Goal: Navigation & Orientation: Find specific page/section

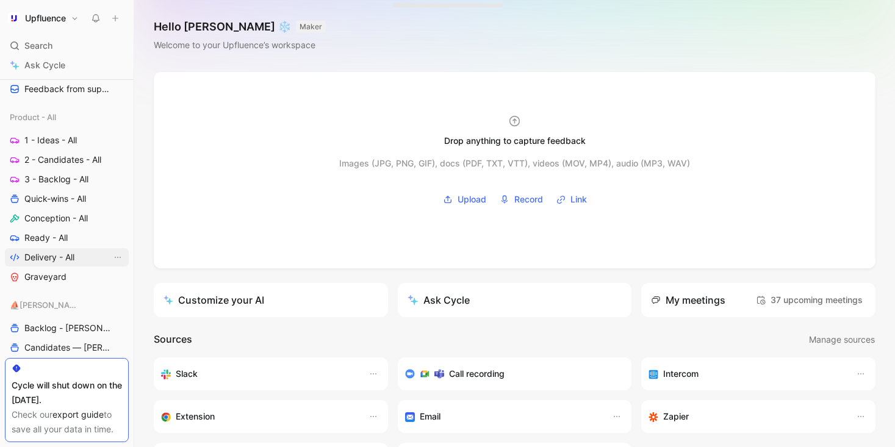
scroll to position [452, 0]
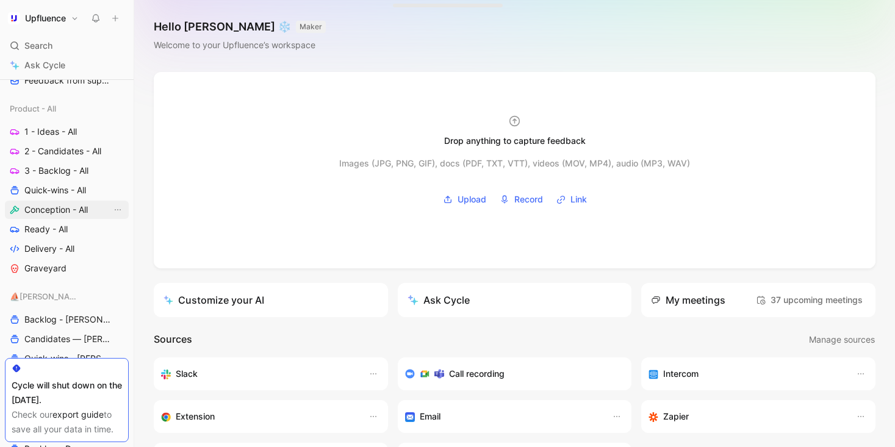
click at [62, 213] on span "Conception - All" at bounding box center [55, 210] width 63 height 12
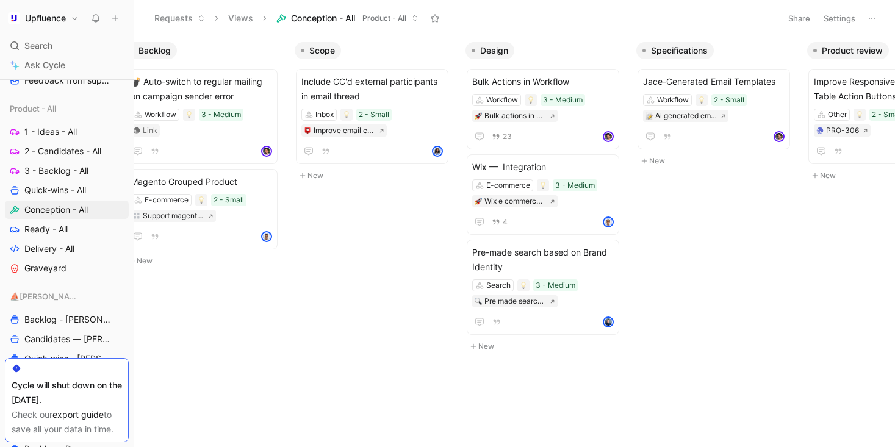
scroll to position [0, 50]
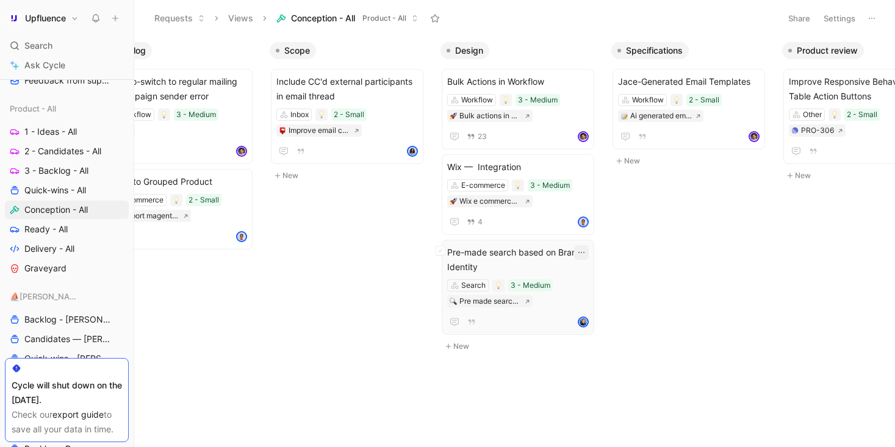
click at [586, 251] on icon "button" at bounding box center [581, 253] width 10 height 10
click at [764, 45] on button "button" at bounding box center [764, 50] width 15 height 15
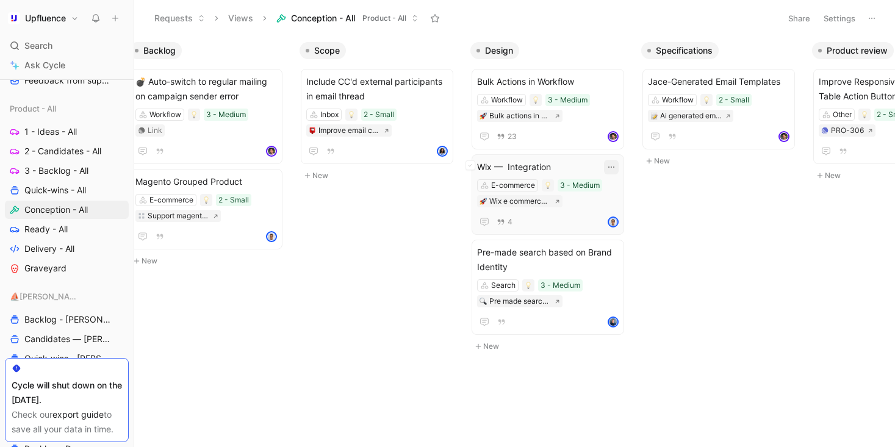
click at [616, 165] on icon "button" at bounding box center [611, 167] width 10 height 10
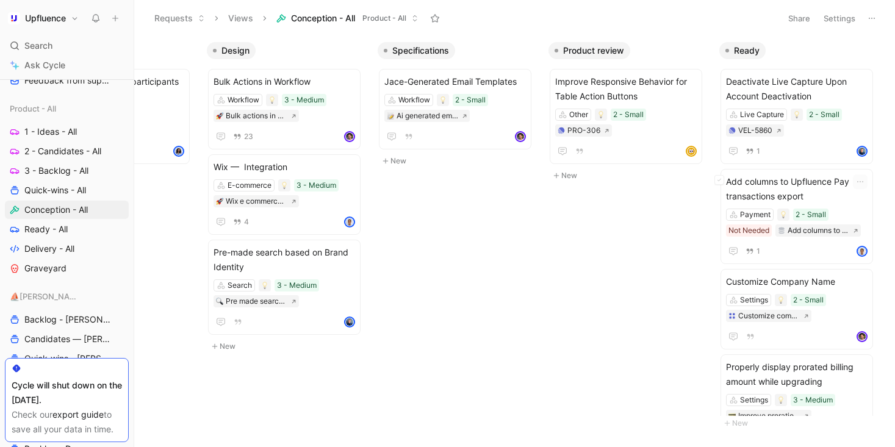
scroll to position [0, 0]
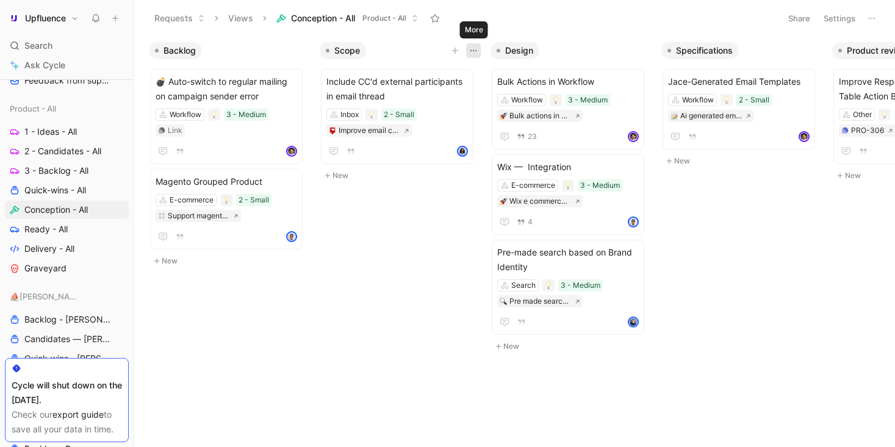
click at [470, 49] on icon "button" at bounding box center [473, 51] width 10 height 10
click at [812, 52] on icon "button" at bounding box center [815, 51] width 10 height 10
click at [652, 46] on div "Design" at bounding box center [570, 50] width 171 height 17
click at [646, 50] on use "button" at bounding box center [644, 50] width 6 height 1
click at [477, 52] on icon "button" at bounding box center [473, 51] width 10 height 10
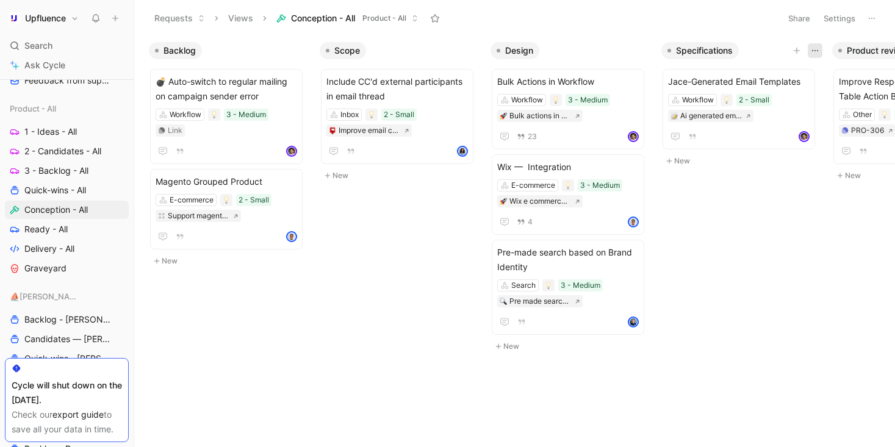
click at [812, 52] on icon "button" at bounding box center [815, 51] width 10 height 10
click at [809, 48] on button "button" at bounding box center [814, 50] width 15 height 15
click at [644, 56] on button "button" at bounding box center [644, 50] width 15 height 15
click at [470, 50] on use "button" at bounding box center [473, 50] width 6 height 1
click at [810, 48] on icon "button" at bounding box center [815, 51] width 10 height 10
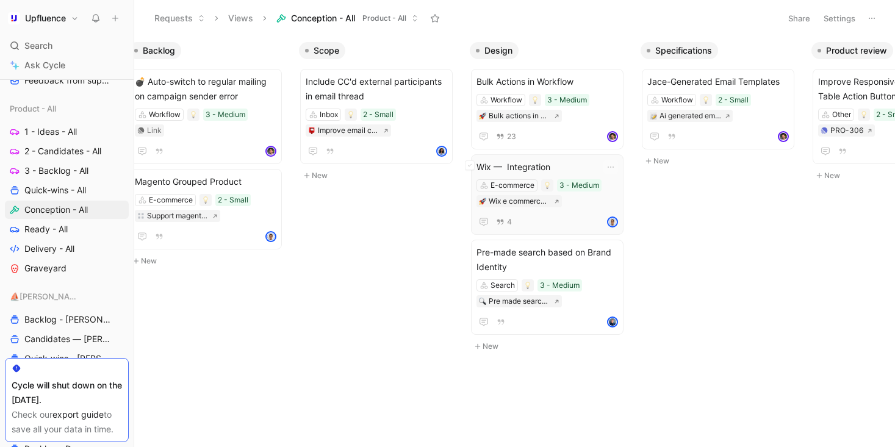
scroll to position [0, 43]
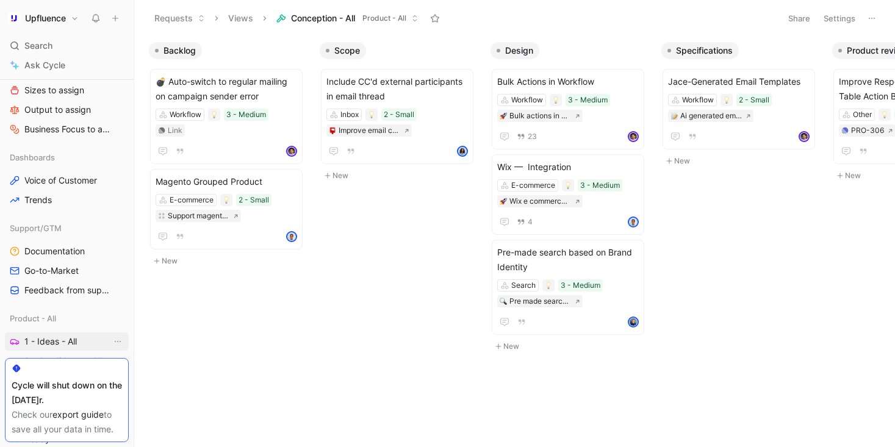
scroll to position [329, 0]
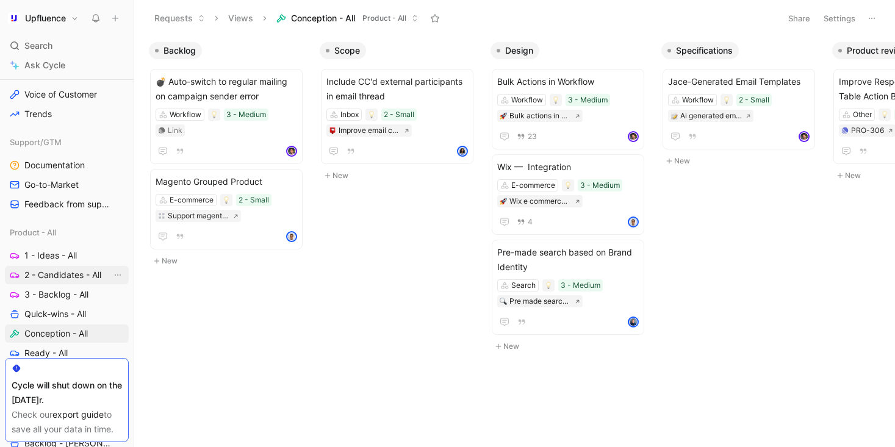
click at [61, 274] on span "2 - Candidates - All" at bounding box center [62, 275] width 77 height 12
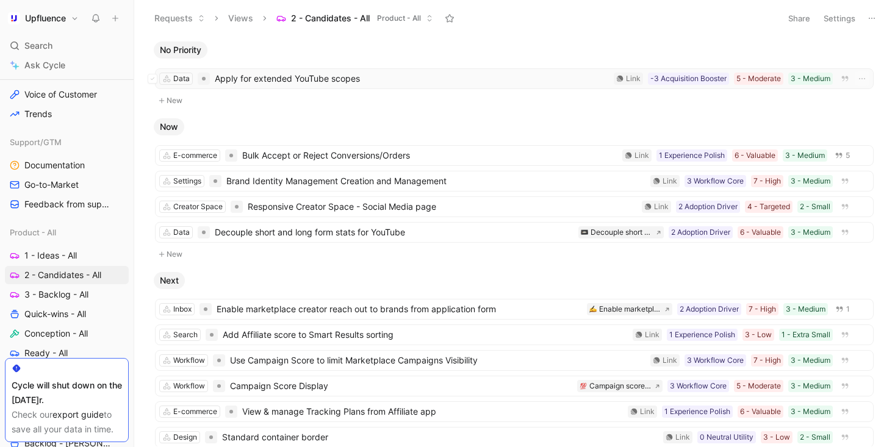
click at [410, 77] on span "Apply for extended YouTube scopes" at bounding box center [412, 78] width 394 height 15
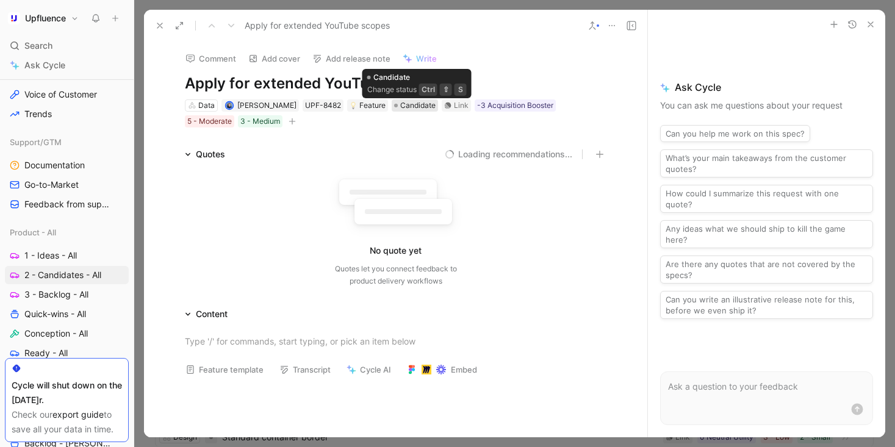
click at [407, 107] on span "Candidate" at bounding box center [417, 105] width 35 height 12
click at [291, 121] on icon "button" at bounding box center [291, 121] width 7 height 7
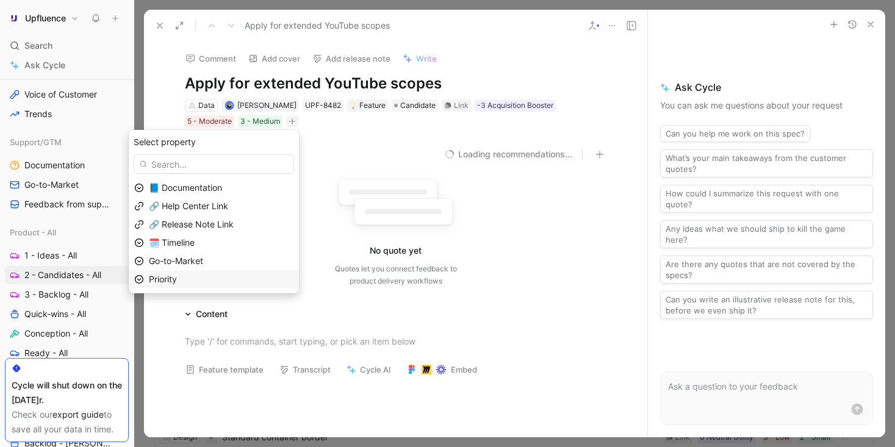
click at [260, 275] on div "Priority" at bounding box center [221, 279] width 145 height 15
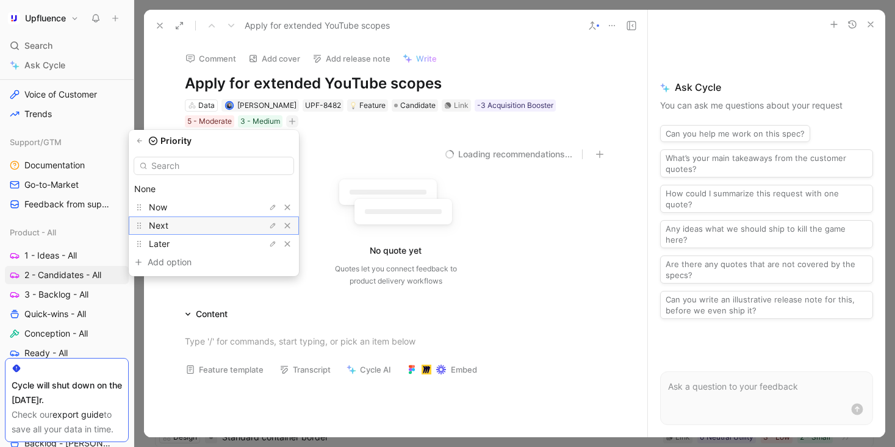
click at [227, 227] on div "Next" at bounding box center [194, 225] width 91 height 15
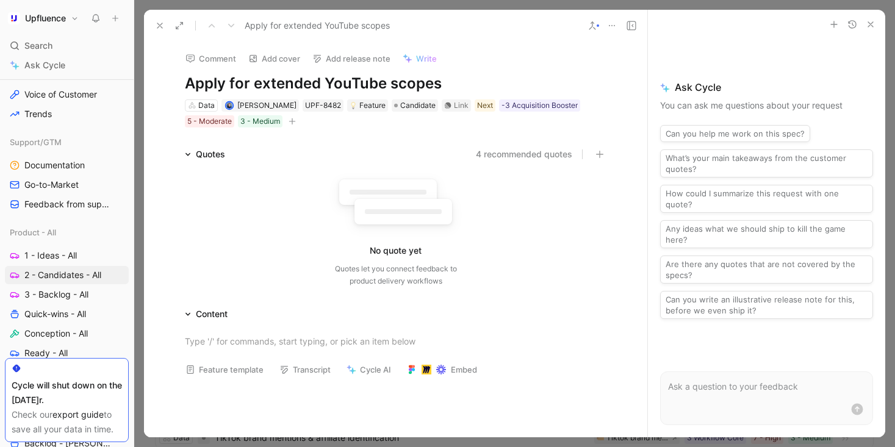
click at [159, 24] on use at bounding box center [159, 25] width 5 height 5
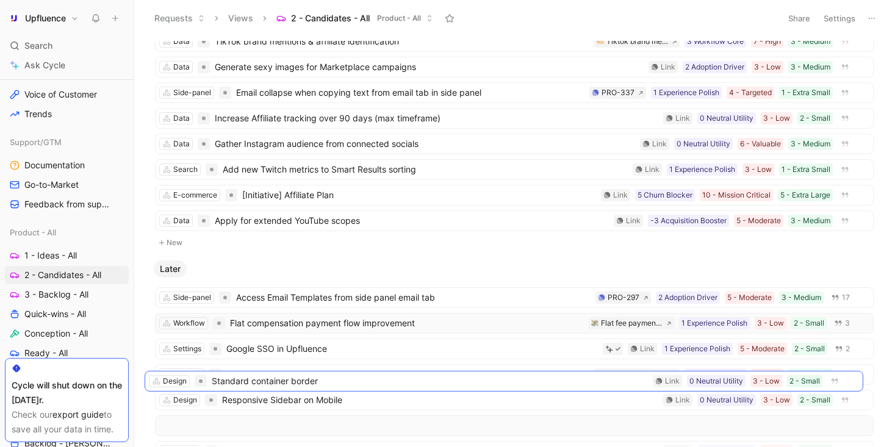
scroll to position [411, 0]
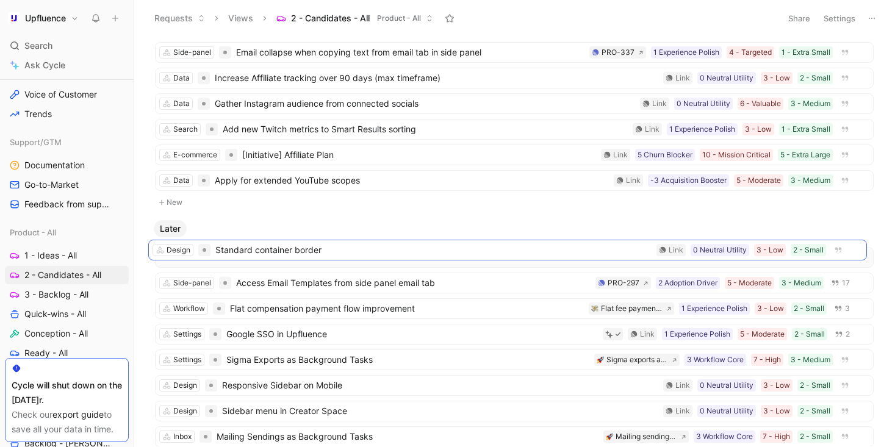
drag, startPoint x: 406, startPoint y: 150, endPoint x: 399, endPoint y: 250, distance: 100.3
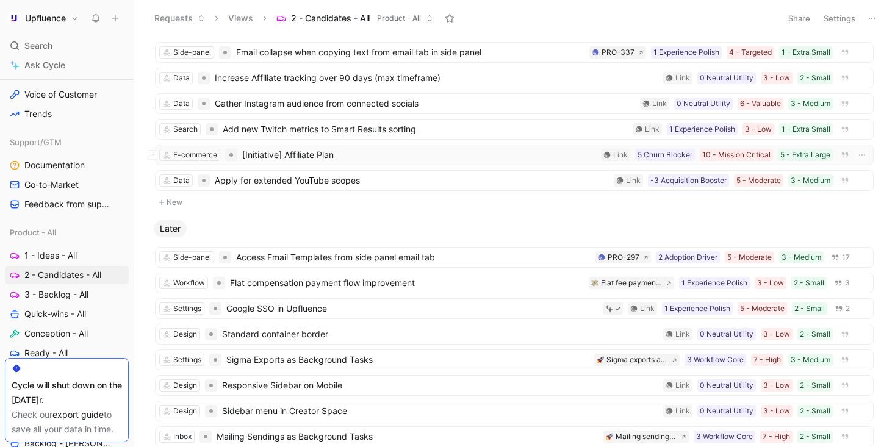
click at [413, 155] on span "[Initiative] Affiliate Plan" at bounding box center [419, 155] width 354 height 15
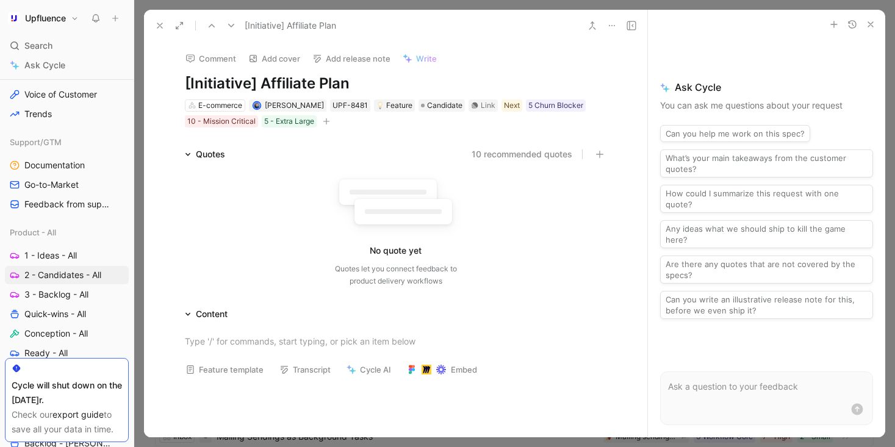
drag, startPoint x: 185, startPoint y: 85, endPoint x: 358, endPoint y: 84, distance: 172.6
click at [360, 85] on h1 "[Initiative] Affiliate Plan" at bounding box center [396, 84] width 422 height 20
click at [358, 84] on h1 "[Initiative] Affiliate Plan" at bounding box center [396, 84] width 422 height 20
drag, startPoint x: 372, startPoint y: 75, endPoint x: 180, endPoint y: 86, distance: 191.8
click at [180, 86] on div "Comment Add cover Add release note Write [Initiative] Affiliate Plan E-commerce…" at bounding box center [396, 84] width 468 height 87
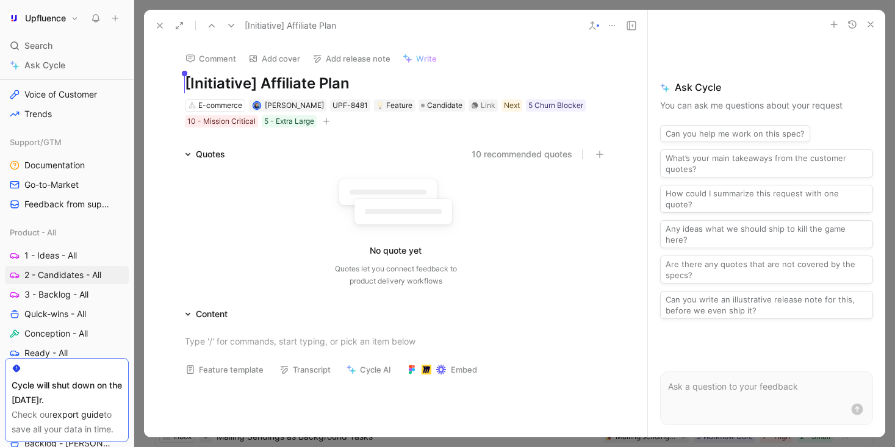
click at [332, 180] on icon at bounding box center [395, 204] width 135 height 67
click at [155, 24] on icon at bounding box center [160, 26] width 10 height 10
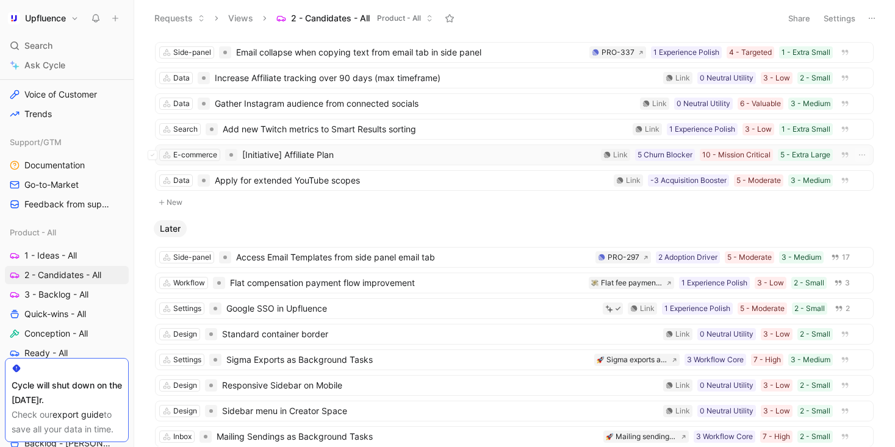
click at [348, 154] on span "[Initiative] Affiliate Plan" at bounding box center [419, 155] width 354 height 15
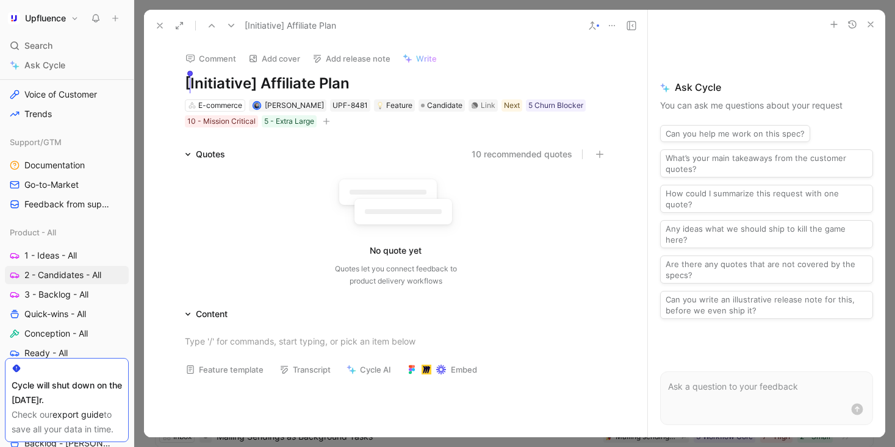
drag, startPoint x: 260, startPoint y: 80, endPoint x: 188, endPoint y: 80, distance: 72.6
click at [188, 80] on h1 "[Initiative] Affiliate Plan" at bounding box center [396, 84] width 422 height 20
drag, startPoint x: 263, startPoint y: 87, endPoint x: 135, endPoint y: 88, distance: 127.4
click at [135, 87] on div "Upfluence Search ⌘ K Ask Cycle Workspace Home G then H Feedback G then F Reques…" at bounding box center [447, 223] width 895 height 447
click at [293, 175] on div "No quote yet Quotes let you connect feedback to product delivery workflows" at bounding box center [396, 229] width 422 height 116
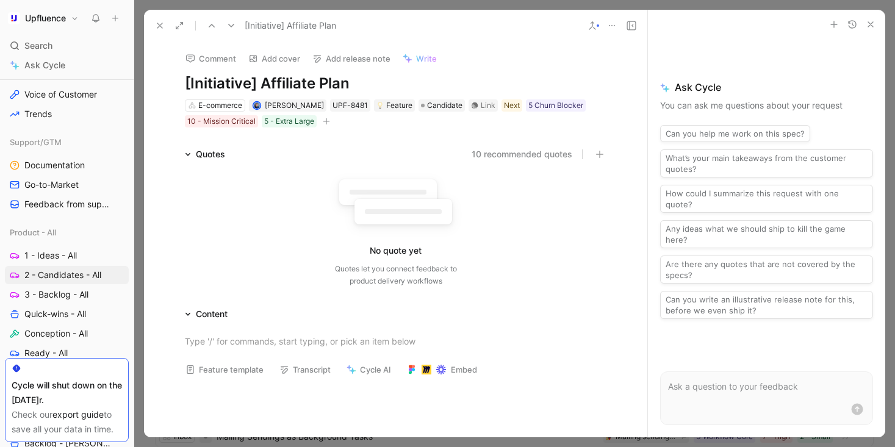
click at [160, 26] on use at bounding box center [159, 25] width 5 height 5
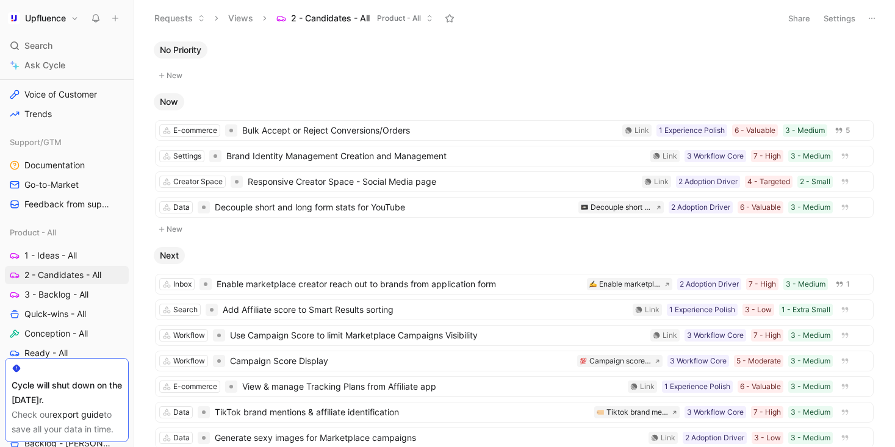
scroll to position [96, 0]
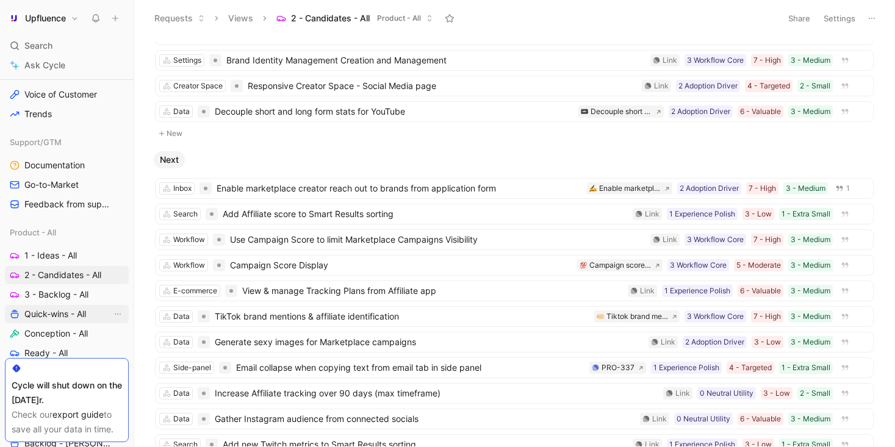
click at [66, 318] on span "Quick-wins - All" at bounding box center [55, 314] width 62 height 12
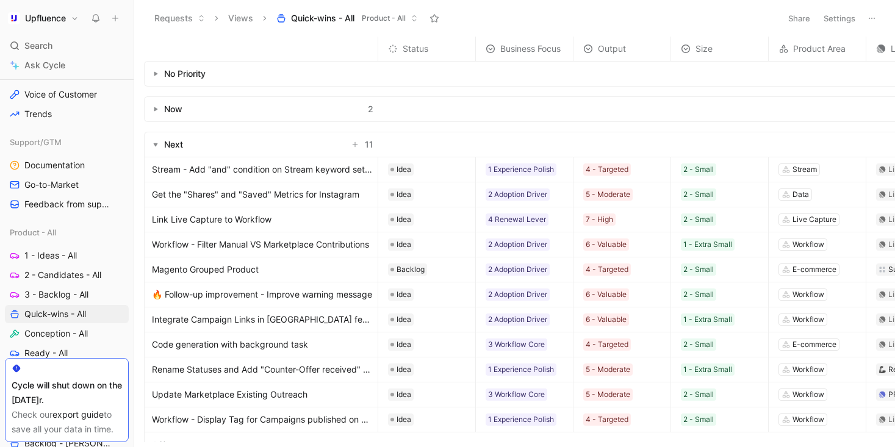
click at [857, 20] on button "Settings" at bounding box center [839, 18] width 43 height 17
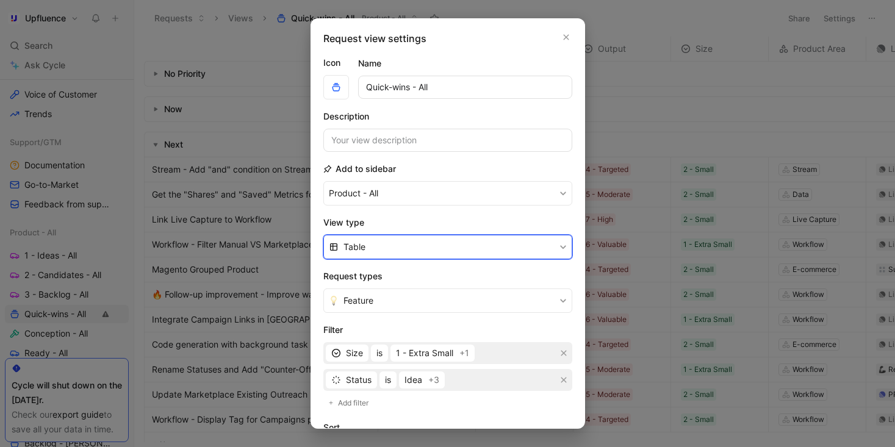
click at [423, 259] on button "Table" at bounding box center [447, 247] width 249 height 24
click at [406, 291] on div "List" at bounding box center [454, 294] width 223 height 15
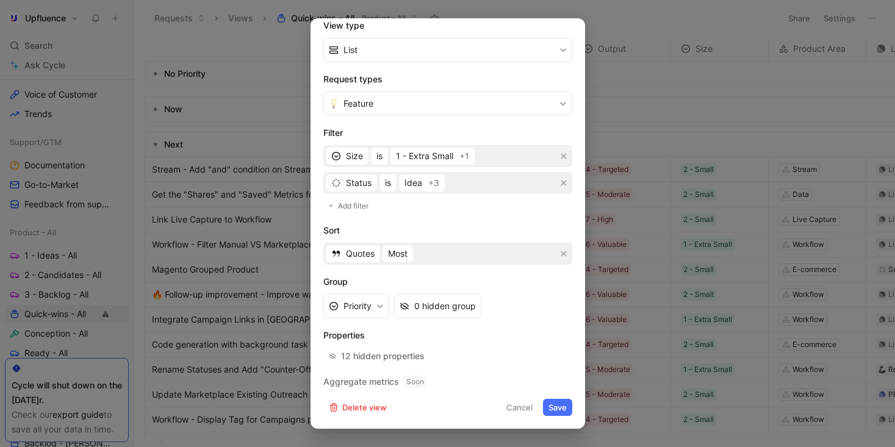
click at [559, 410] on button "Save" at bounding box center [557, 407] width 29 height 17
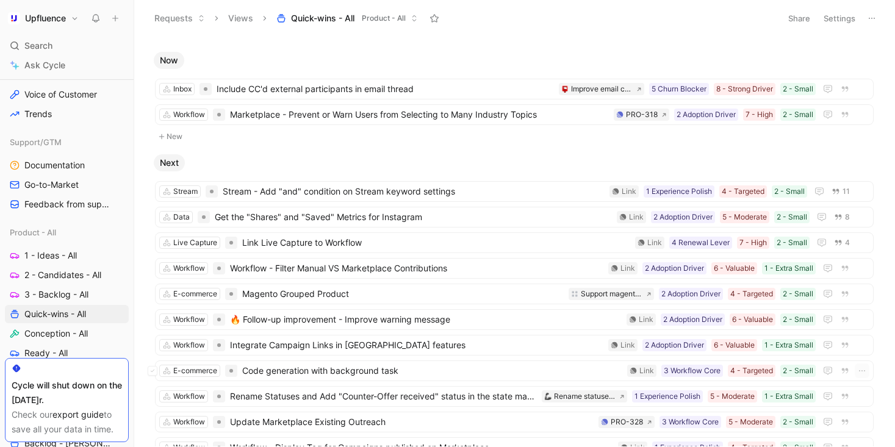
scroll to position [0, 0]
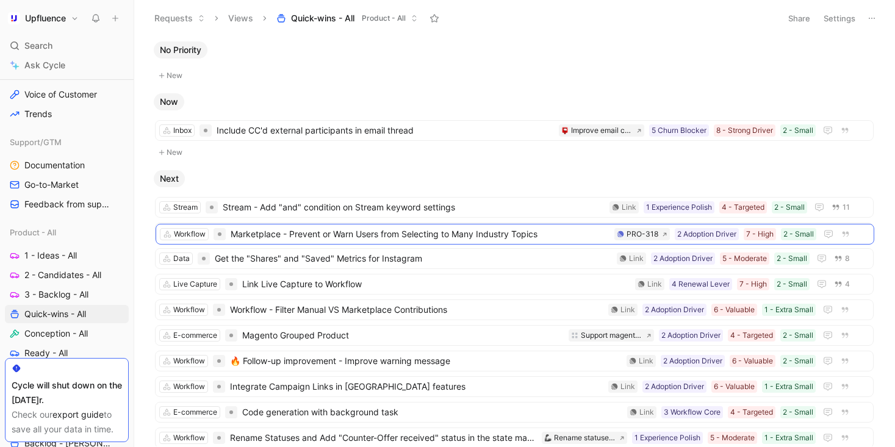
drag, startPoint x: 328, startPoint y: 158, endPoint x: 329, endPoint y: 235, distance: 77.4
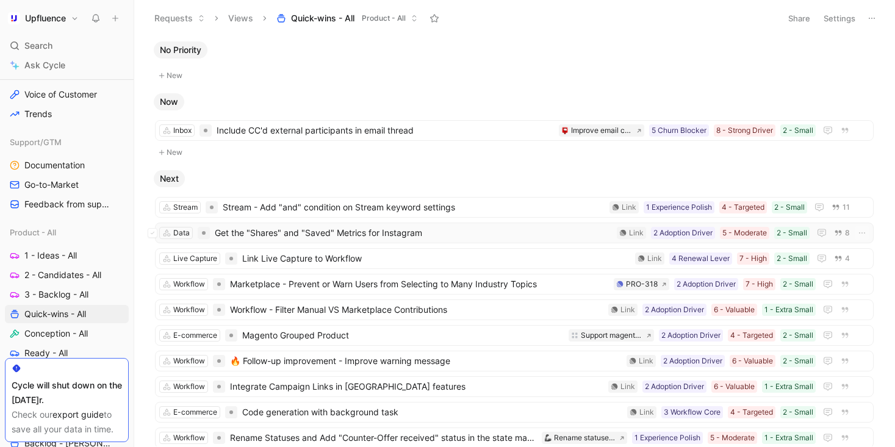
scroll to position [20, 0]
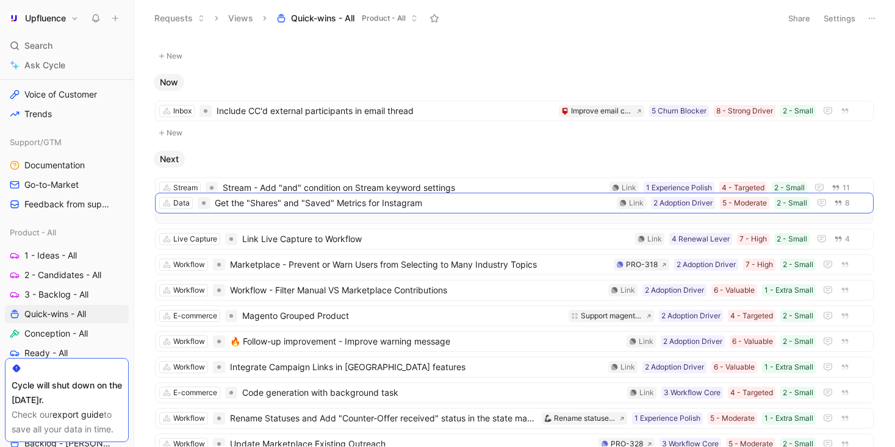
drag, startPoint x: 452, startPoint y: 110, endPoint x: 452, endPoint y: 202, distance: 91.5
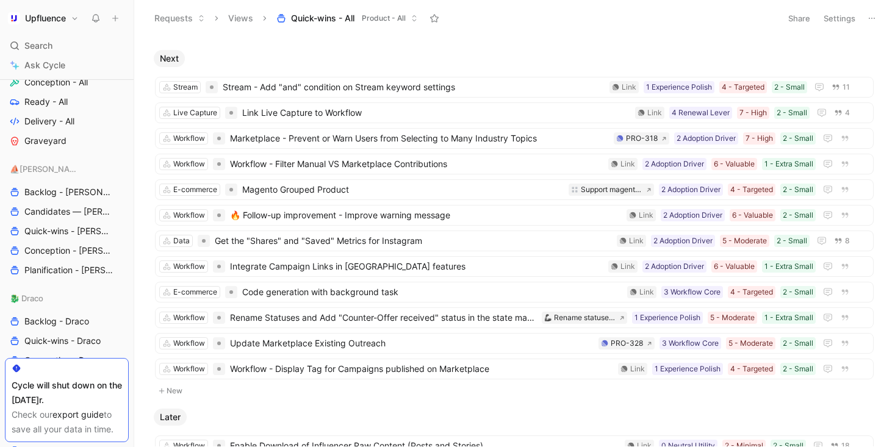
scroll to position [182, 0]
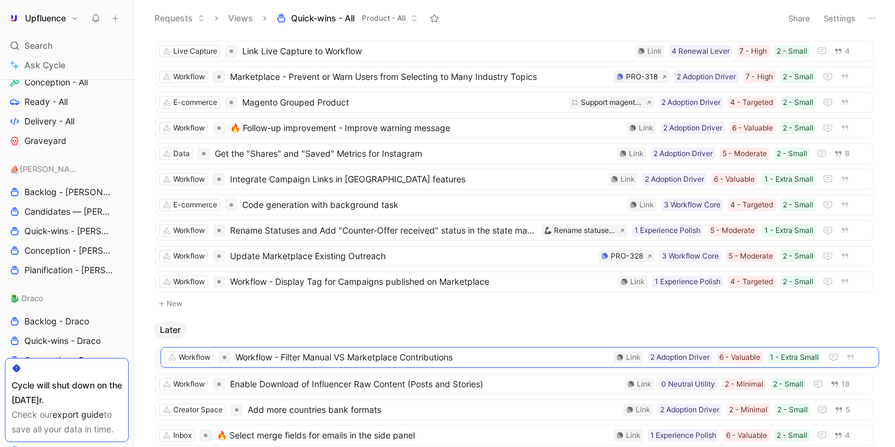
drag, startPoint x: 435, startPoint y: 104, endPoint x: 440, endPoint y: 358, distance: 254.3
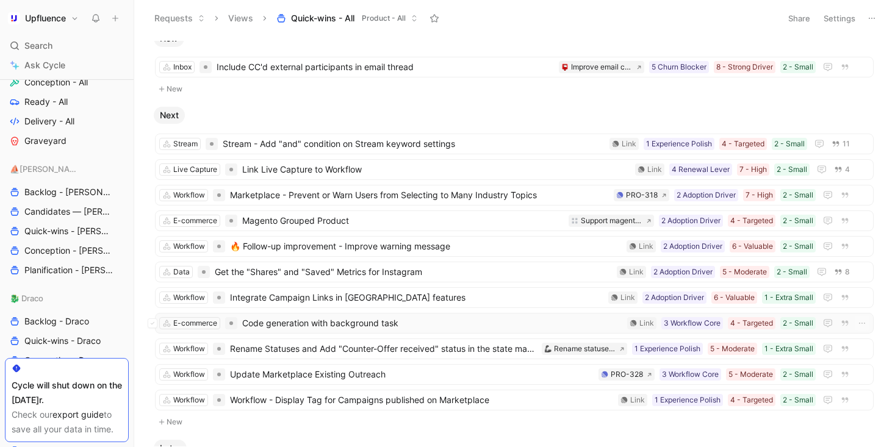
scroll to position [102, 0]
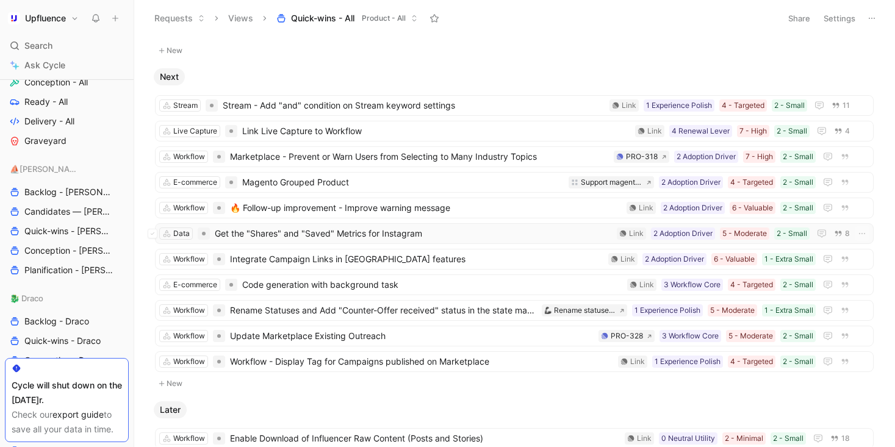
click at [444, 236] on span "Get the "Shares" and "Saved" Metrics for Instagram" at bounding box center [413, 233] width 397 height 15
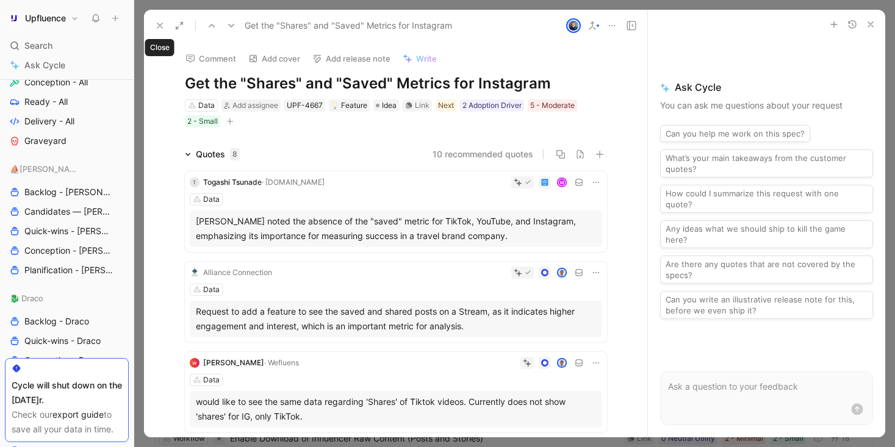
click at [160, 25] on icon at bounding box center [160, 26] width 10 height 10
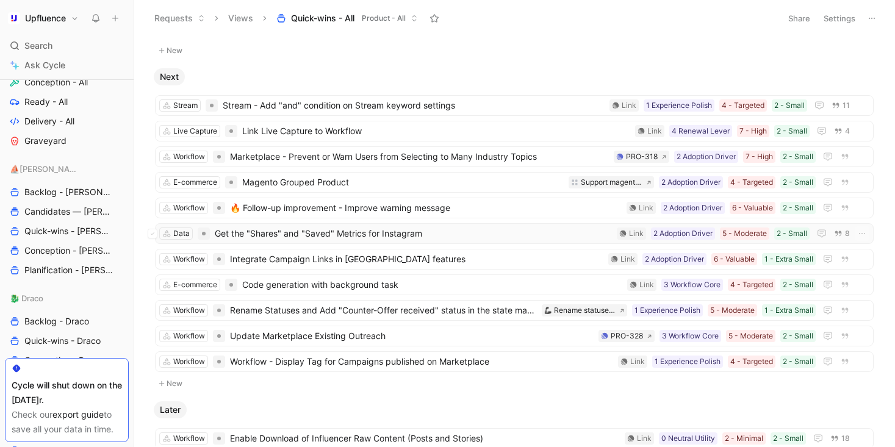
click at [462, 230] on span "Get the "Shares" and "Saved" Metrics for Instagram" at bounding box center [413, 233] width 397 height 15
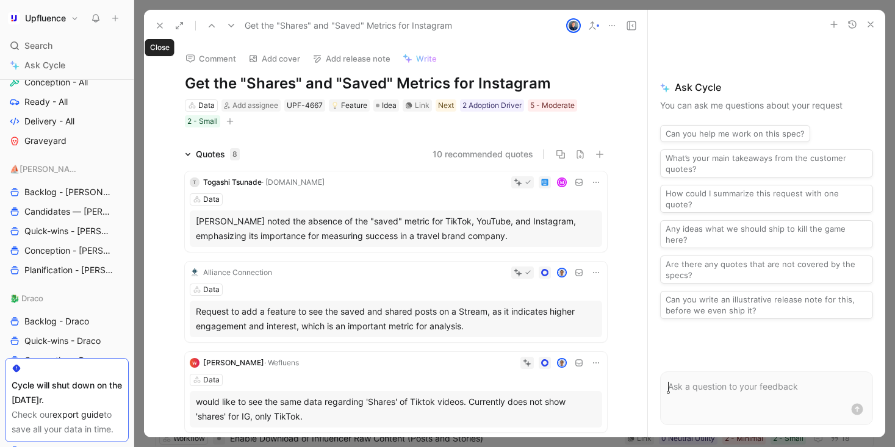
click at [160, 25] on use at bounding box center [159, 25] width 5 height 5
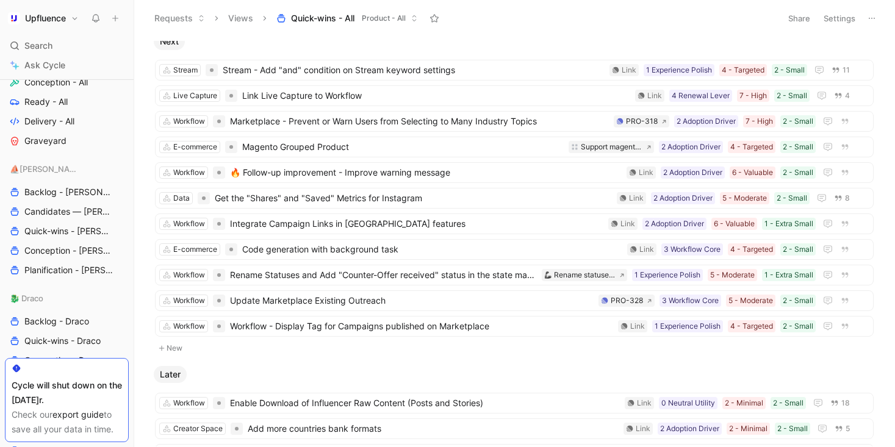
scroll to position [155, 0]
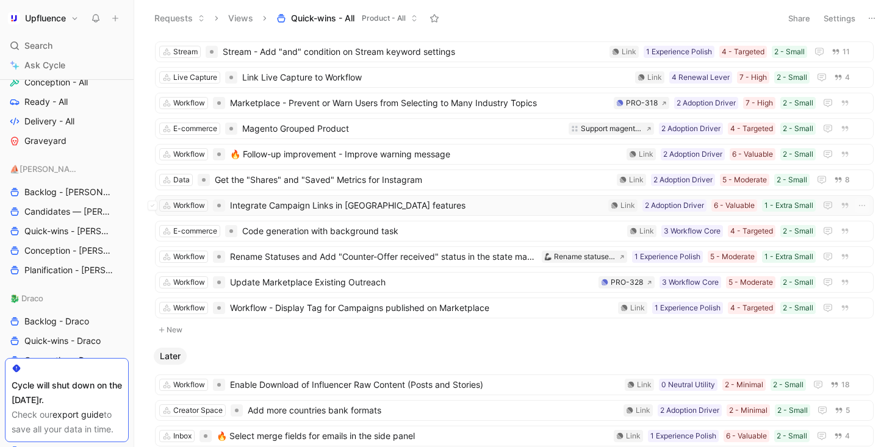
click at [495, 209] on span "Integrate Campaign Links in [GEOGRAPHIC_DATA] features" at bounding box center [416, 205] width 373 height 15
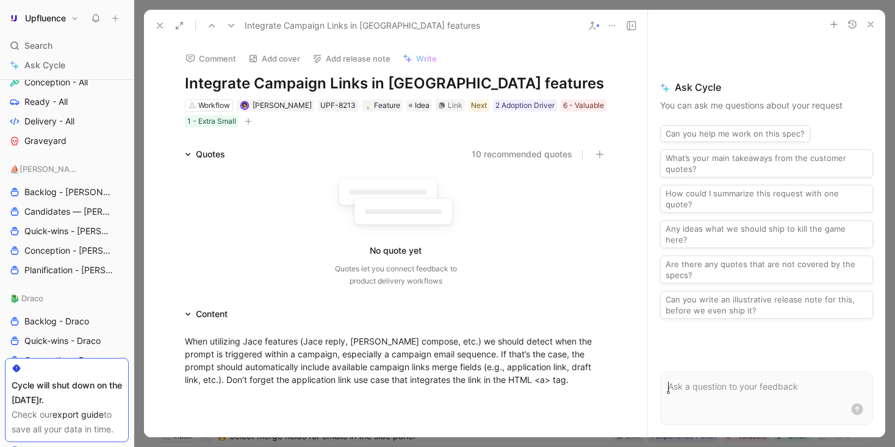
click at [158, 25] on icon at bounding box center [160, 26] width 10 height 10
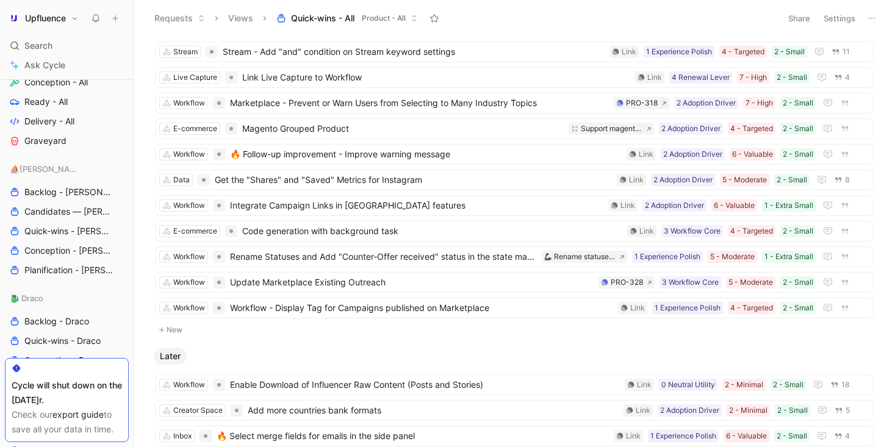
click at [837, 23] on button "Settings" at bounding box center [839, 18] width 43 height 17
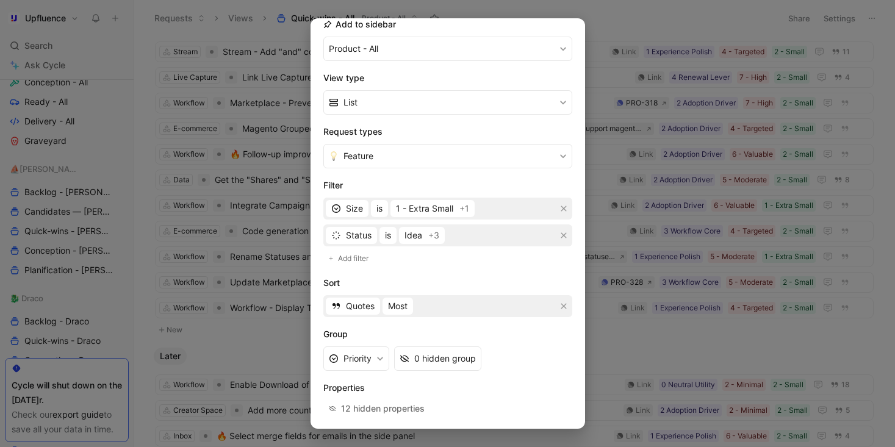
scroll to position [197, 0]
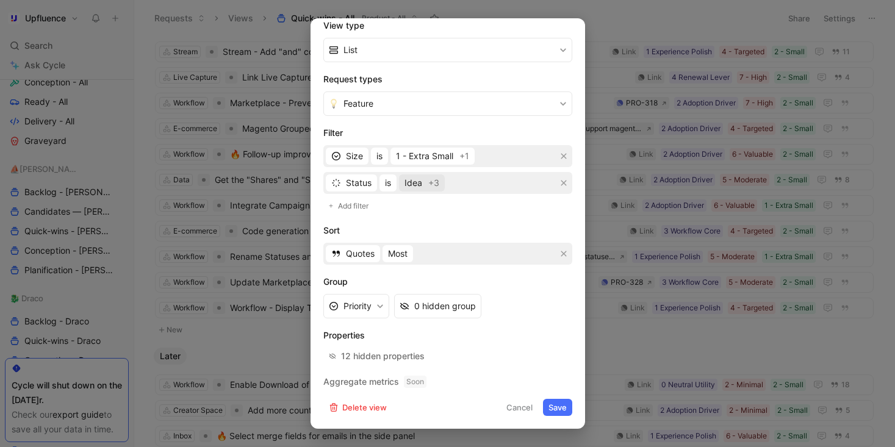
click at [424, 181] on span "Idea +3" at bounding box center [421, 183] width 35 height 15
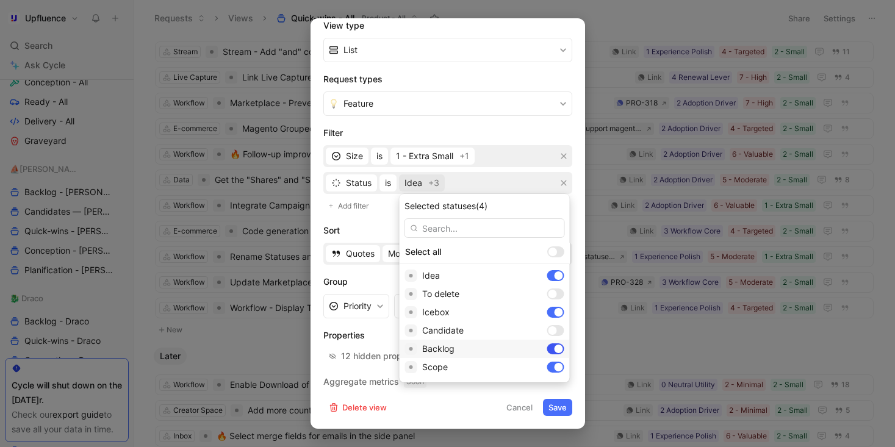
click at [547, 348] on div at bounding box center [555, 348] width 17 height 11
click at [554, 370] on div at bounding box center [558, 367] width 9 height 9
click at [548, 331] on div at bounding box center [552, 330] width 9 height 9
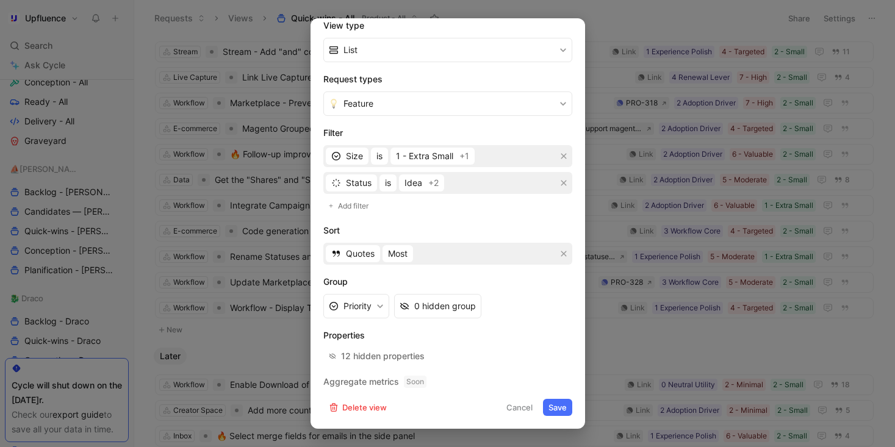
click at [562, 412] on button "Save" at bounding box center [557, 407] width 29 height 17
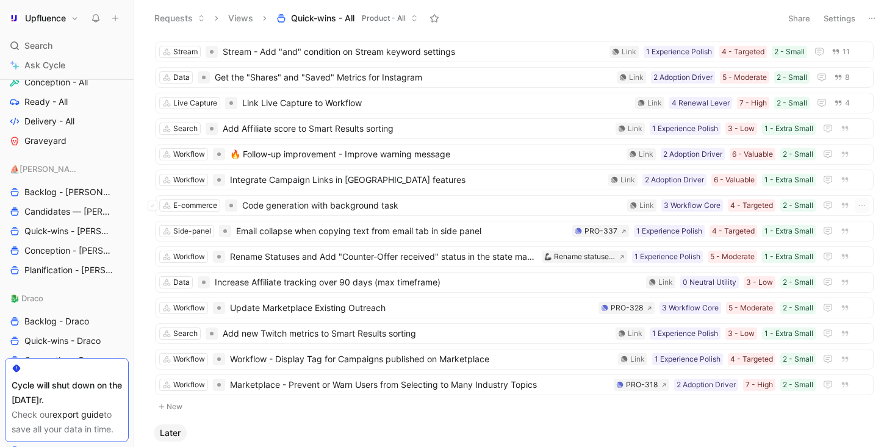
scroll to position [0, 0]
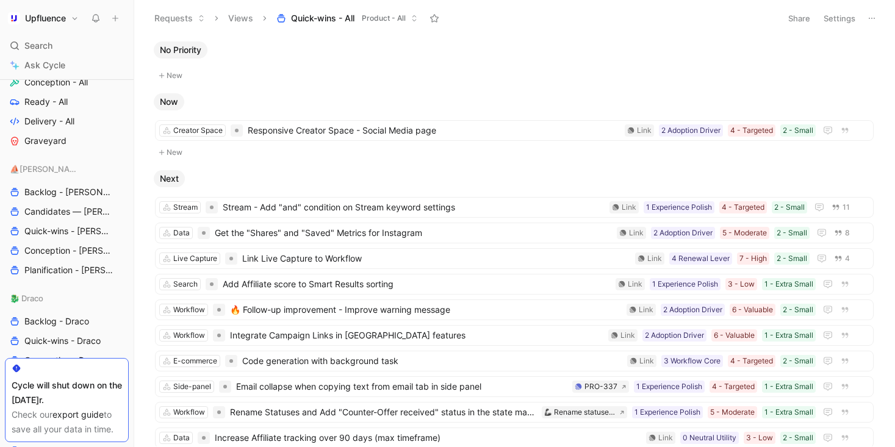
click at [835, 21] on button "Settings" at bounding box center [839, 18] width 43 height 17
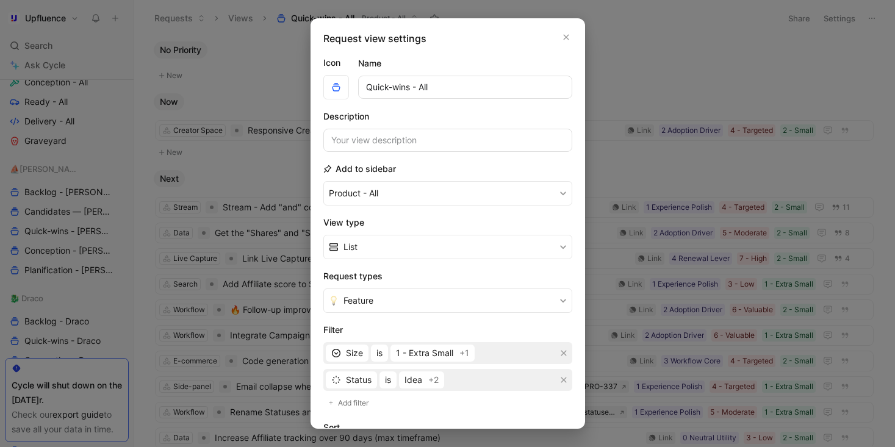
click at [566, 27] on div "Request view settings Icon Name Quick-wins - All Description Add to sidebar Pro…" at bounding box center [447, 223] width 274 height 410
click at [566, 35] on icon "button" at bounding box center [565, 37] width 5 height 5
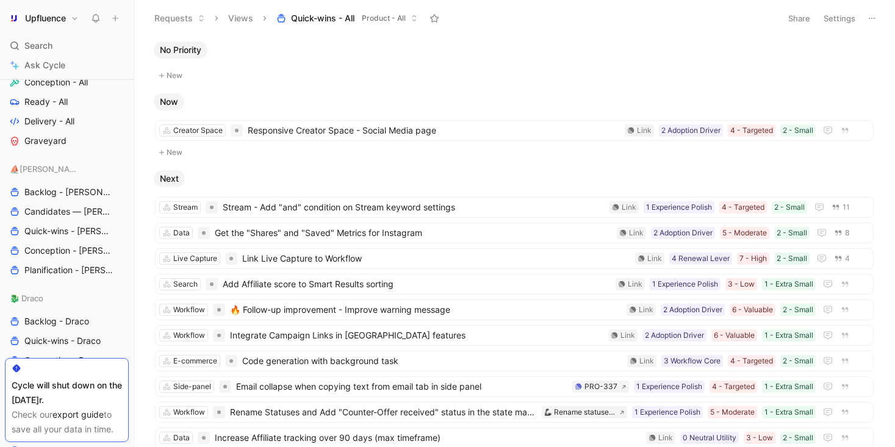
click at [836, 10] on button "Settings" at bounding box center [839, 18] width 43 height 17
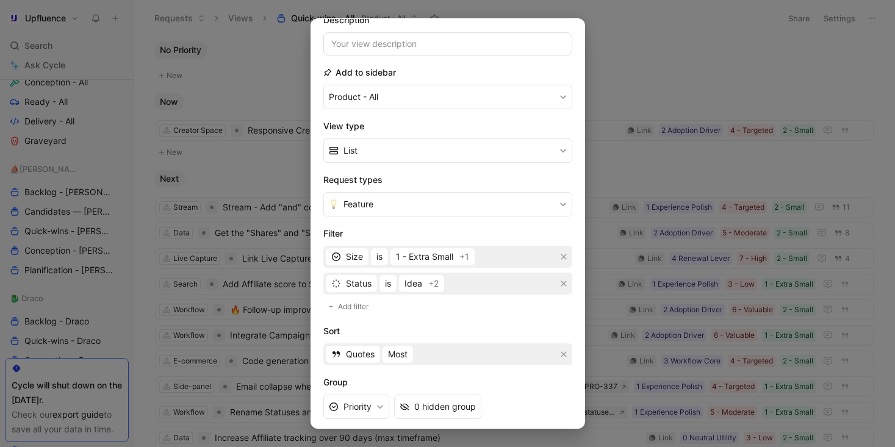
scroll to position [197, 0]
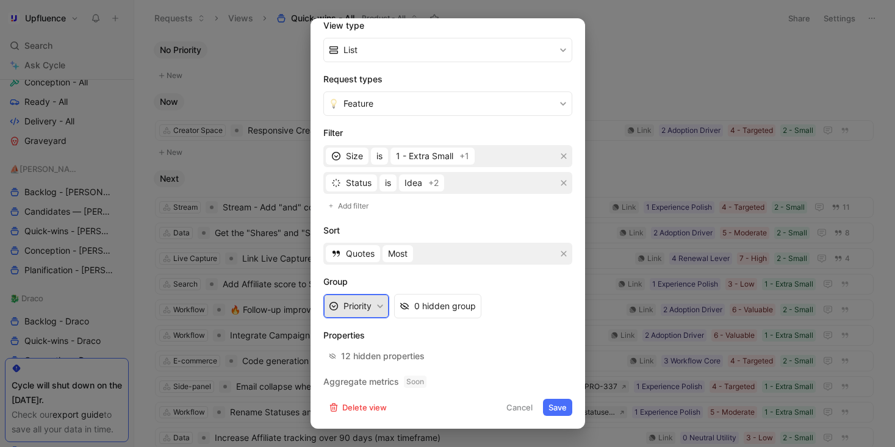
click at [365, 312] on button "Priority" at bounding box center [356, 306] width 66 height 24
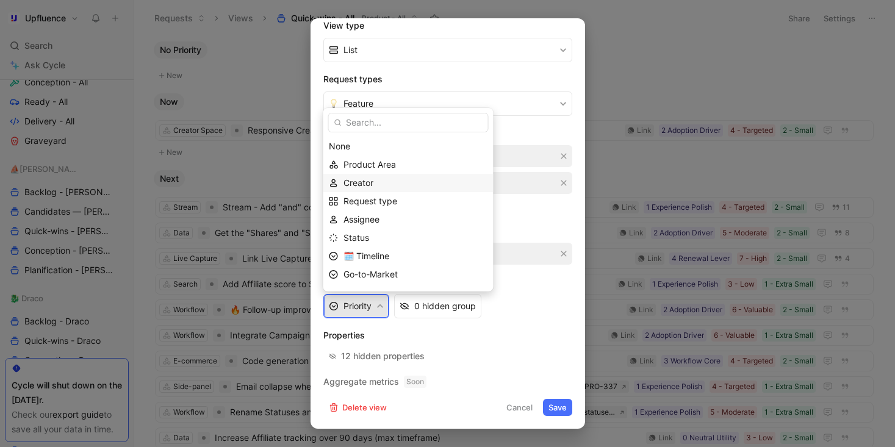
scroll to position [45, 0]
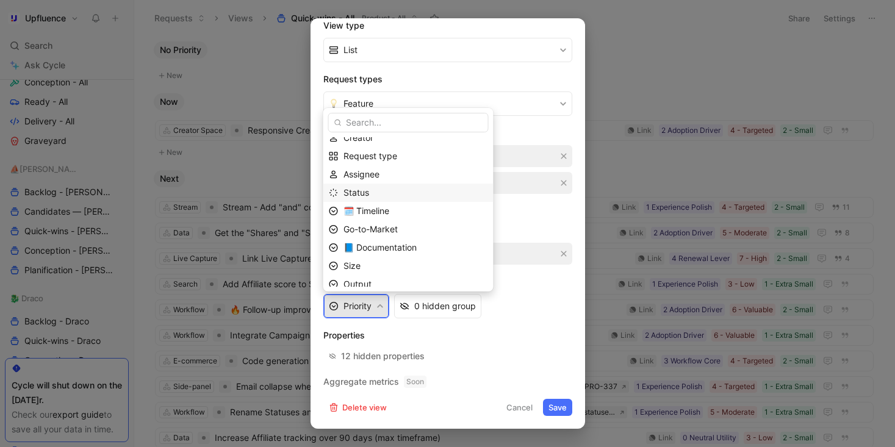
click at [385, 195] on div "Status" at bounding box center [415, 192] width 145 height 15
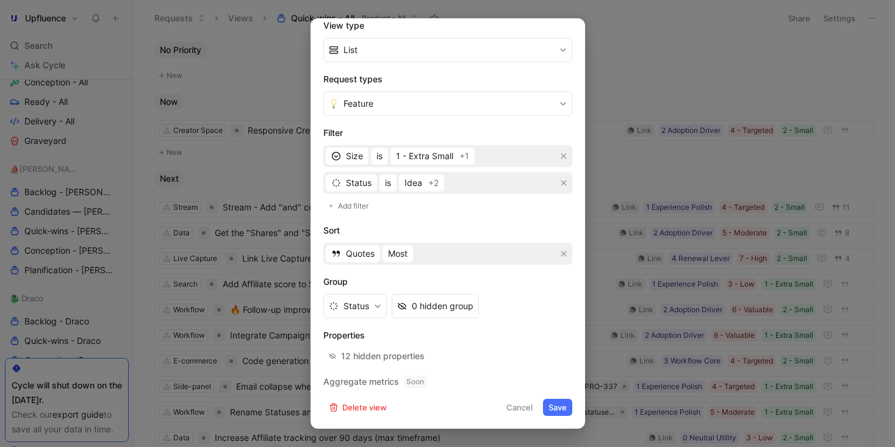
click at [556, 404] on button "Save" at bounding box center [557, 407] width 29 height 17
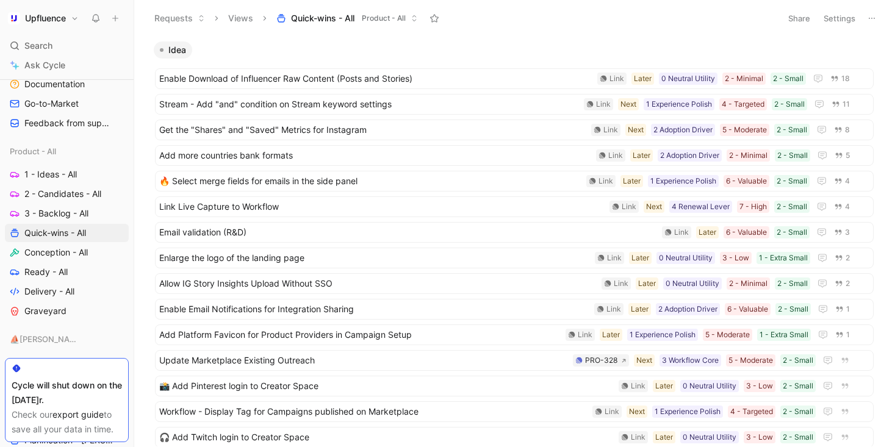
scroll to position [391, 0]
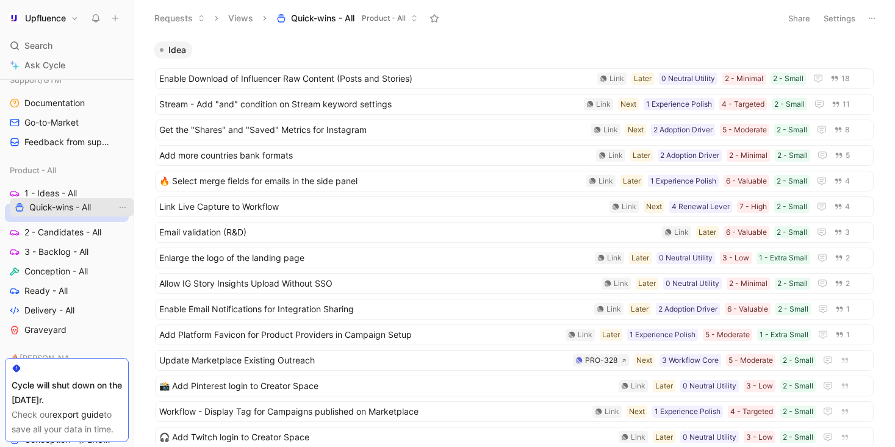
drag, startPoint x: 76, startPoint y: 251, endPoint x: 81, endPoint y: 208, distance: 43.6
click at [81, 208] on div "Workspace Home G then H Feedback G then F Requests G then R Releases G then L C…" at bounding box center [67, 205] width 124 height 1031
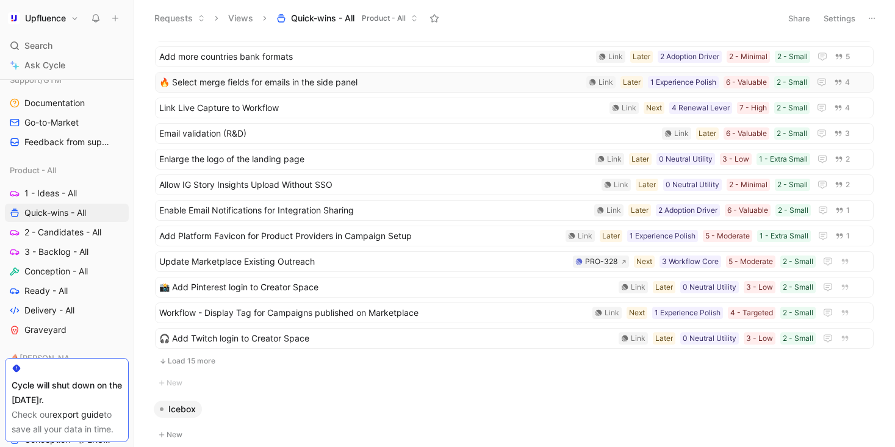
scroll to position [312, 0]
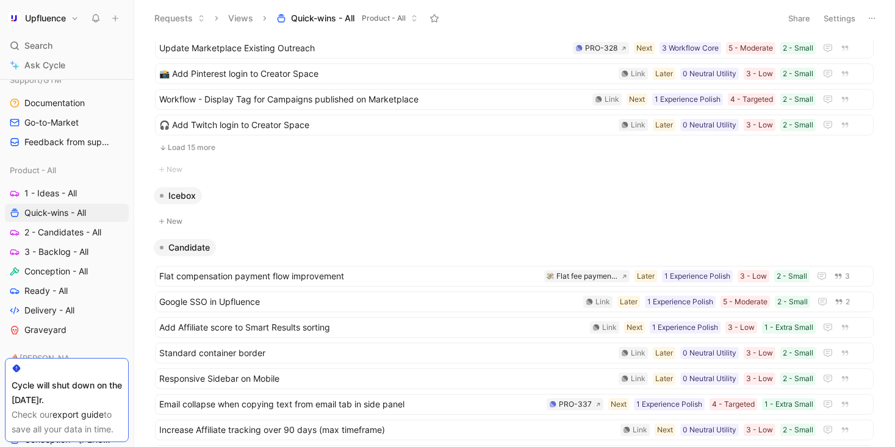
click at [255, 143] on button "Load 15 more" at bounding box center [514, 147] width 718 height 15
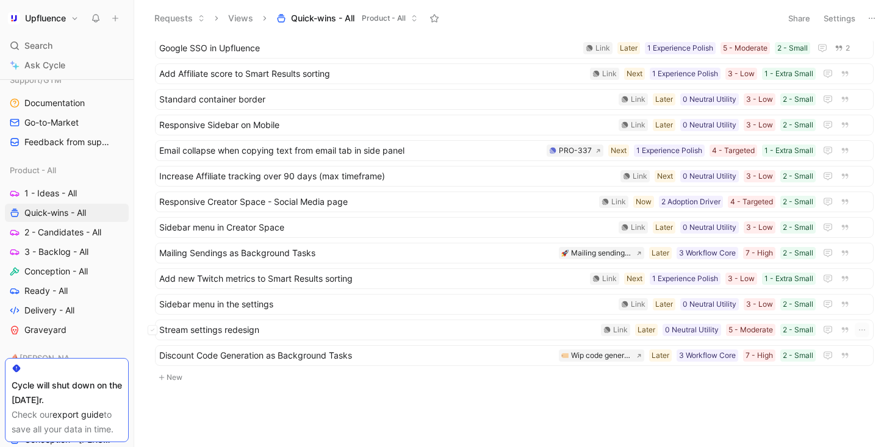
scroll to position [469, 0]
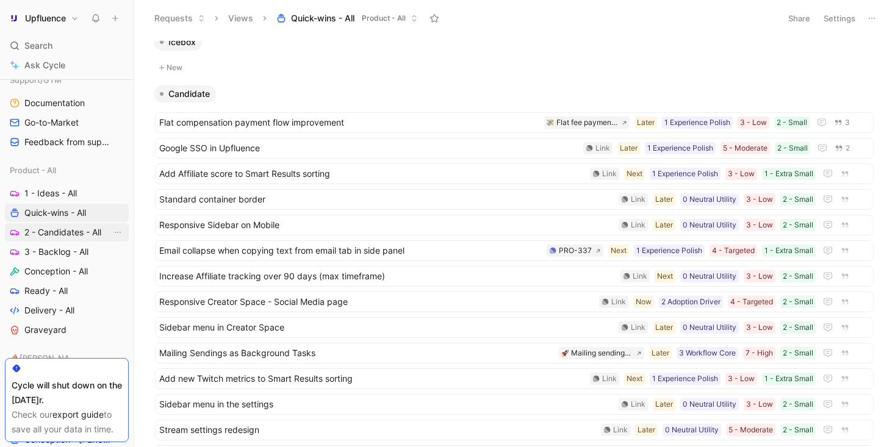
click at [75, 236] on span "2 - Candidates - All" at bounding box center [62, 232] width 77 height 12
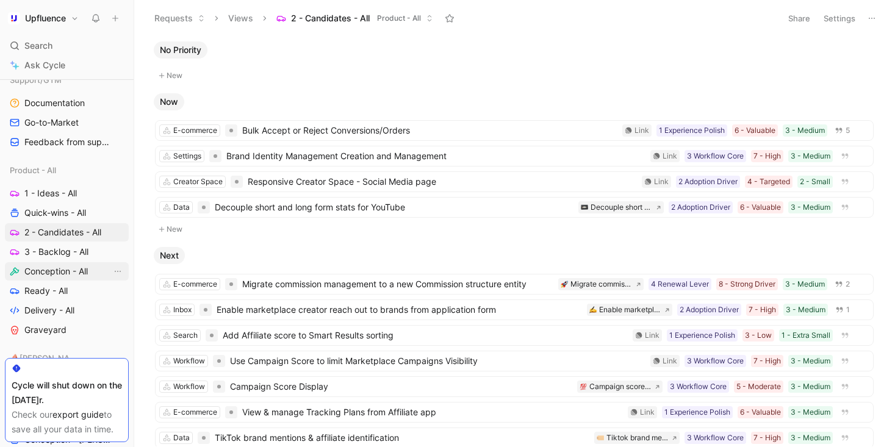
click at [76, 270] on span "Conception - All" at bounding box center [55, 271] width 63 height 12
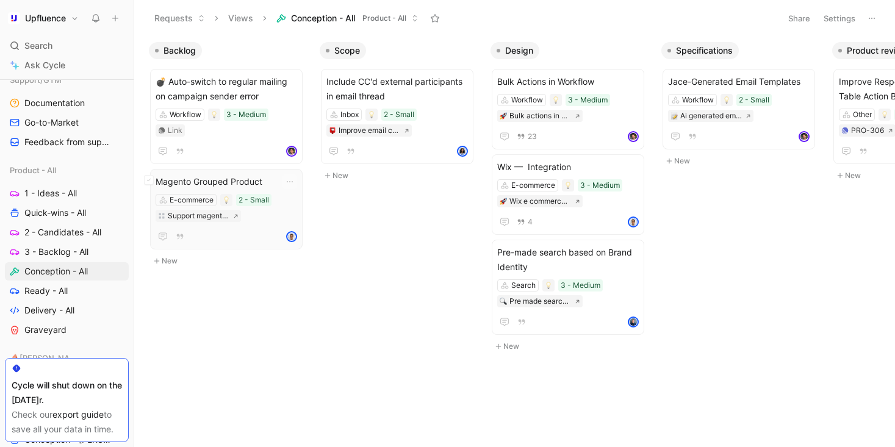
click at [258, 174] on span "Magento Grouped Product" at bounding box center [225, 181] width 141 height 15
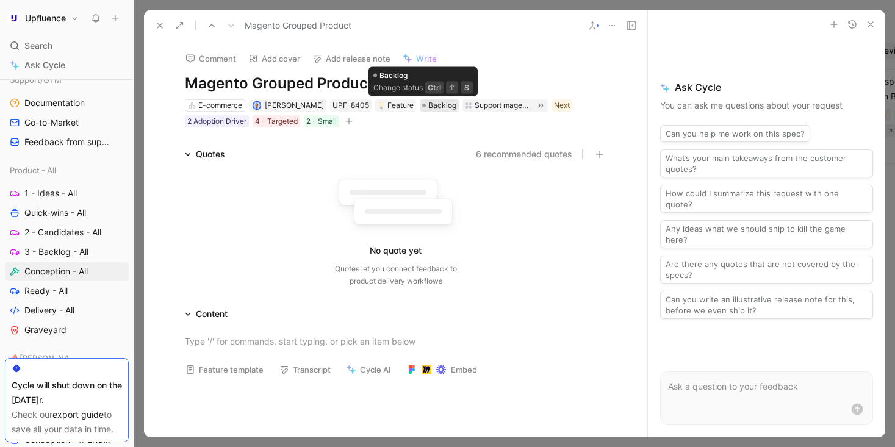
click at [428, 104] on span "Backlog" at bounding box center [442, 105] width 28 height 12
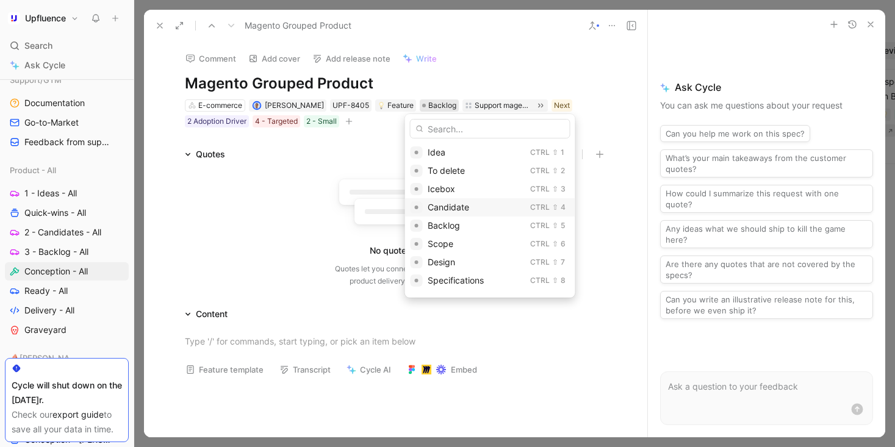
click at [452, 207] on span "Candidate" at bounding box center [447, 207] width 41 height 10
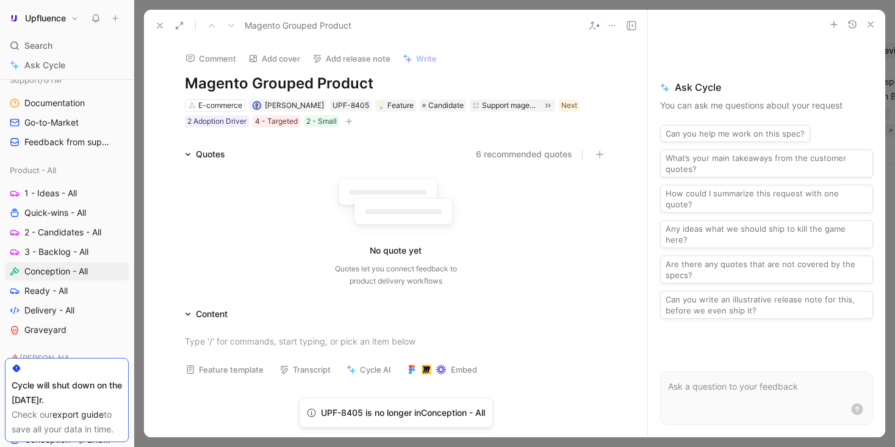
click at [154, 22] on button at bounding box center [159, 25] width 17 height 17
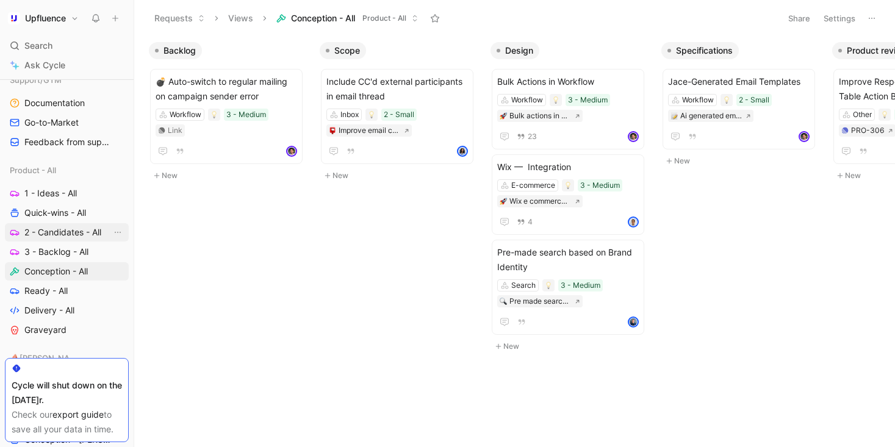
click at [70, 236] on span "2 - Candidates - All" at bounding box center [62, 232] width 77 height 12
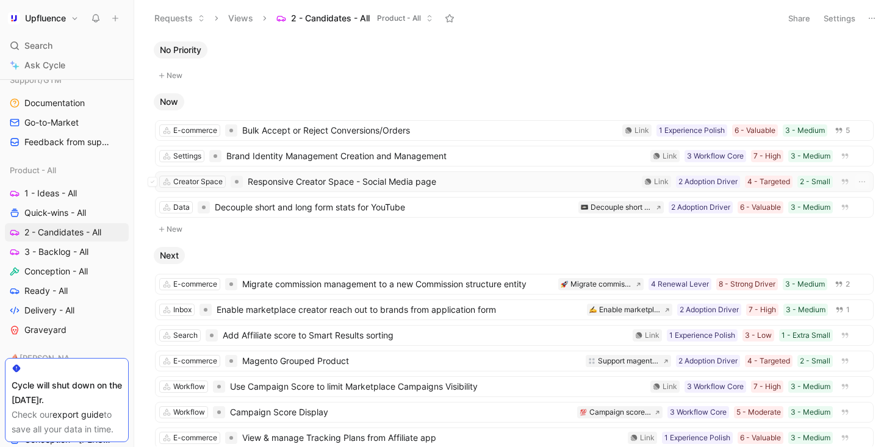
click at [468, 180] on span "Responsive Creator Space - Social Media page" at bounding box center [442, 181] width 389 height 15
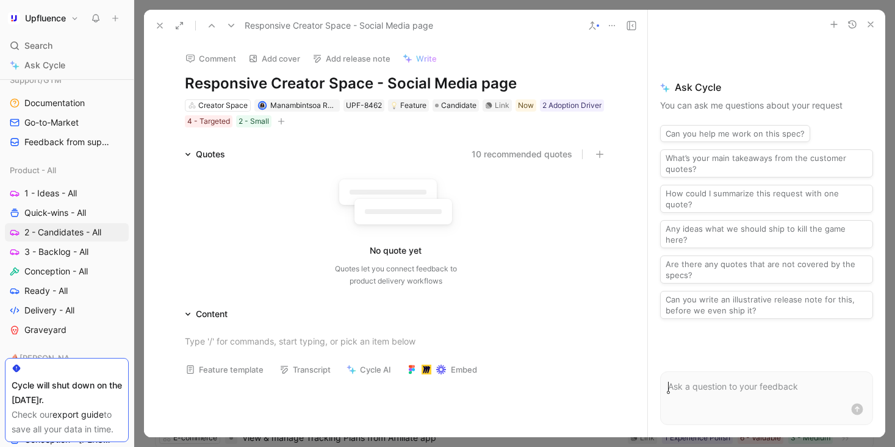
click at [157, 21] on icon at bounding box center [160, 26] width 10 height 10
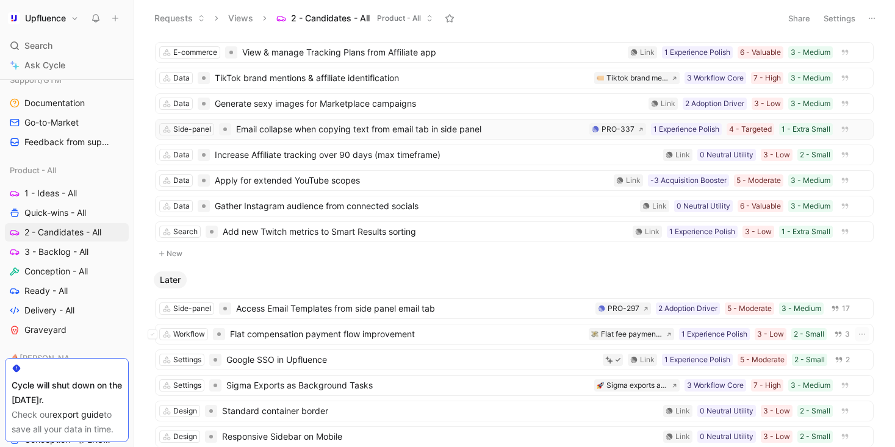
scroll to position [374, 0]
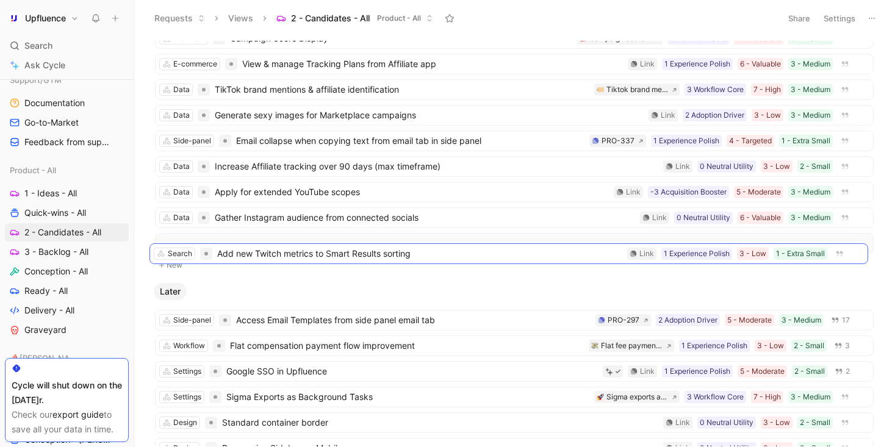
drag, startPoint x: 484, startPoint y: 247, endPoint x: 479, endPoint y: 258, distance: 12.3
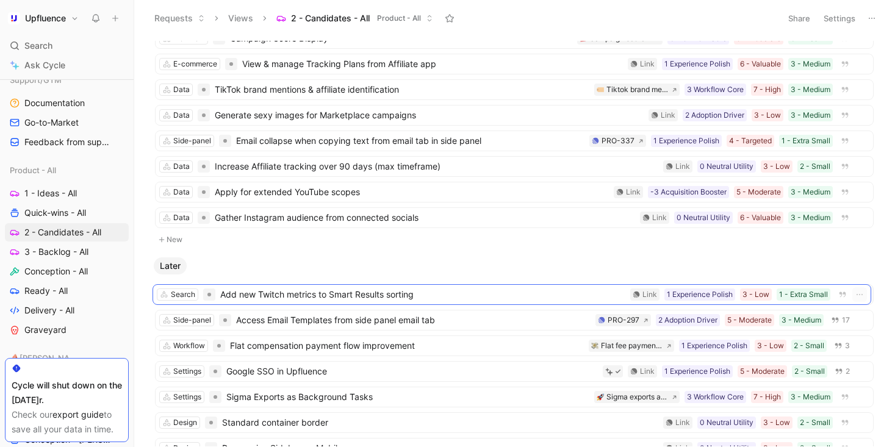
drag, startPoint x: 461, startPoint y: 243, endPoint x: 458, endPoint y: 293, distance: 49.5
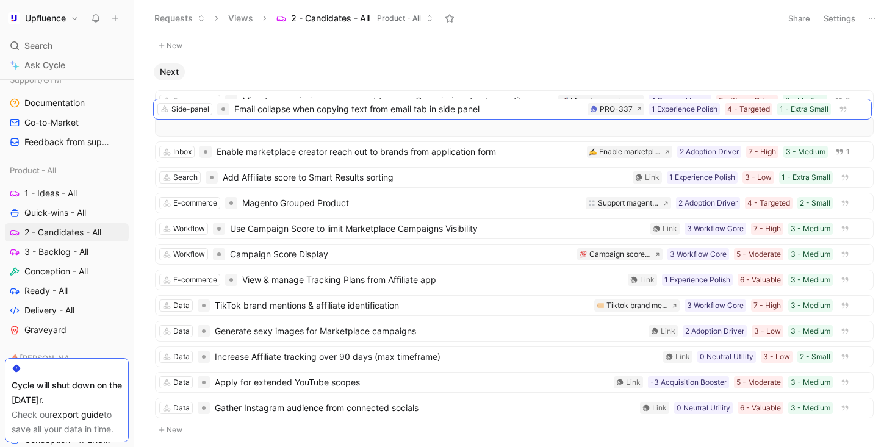
scroll to position [181, 0]
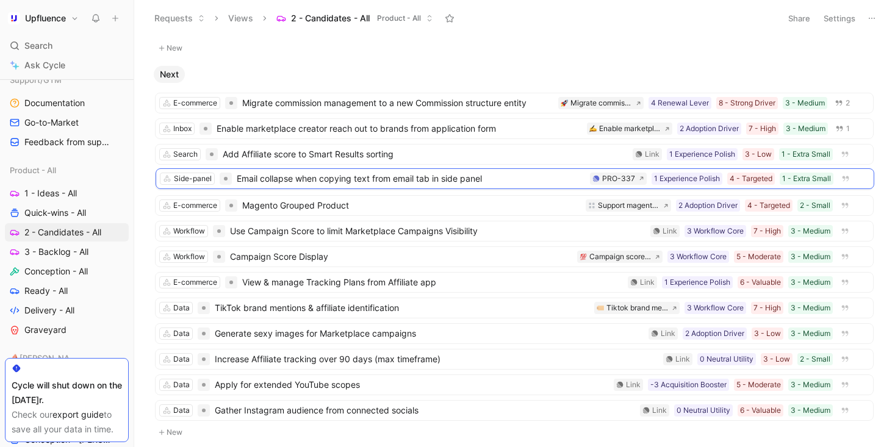
drag, startPoint x: 474, startPoint y: 259, endPoint x: 475, endPoint y: 176, distance: 82.9
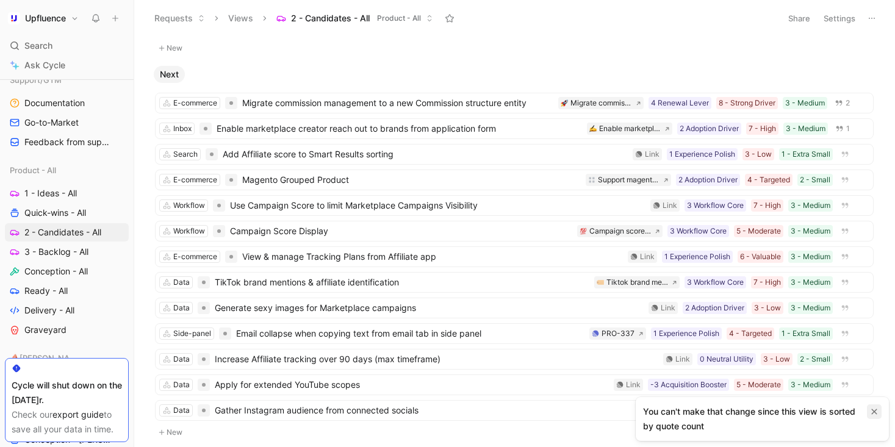
click at [872, 407] on button "button" at bounding box center [873, 411] width 15 height 15
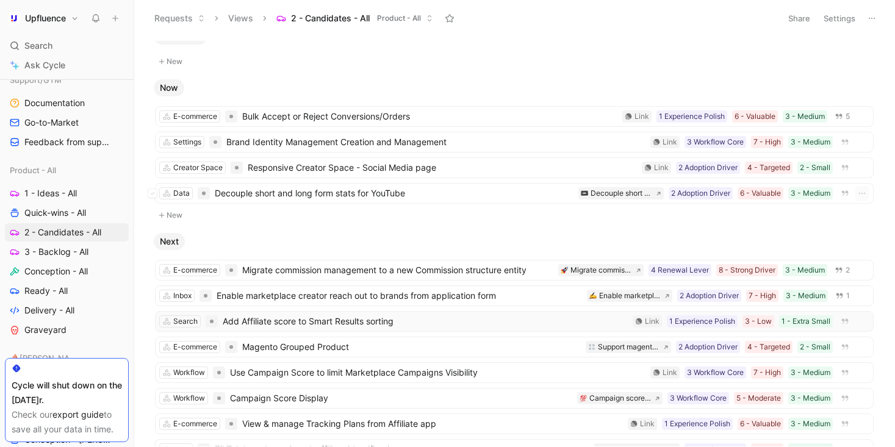
scroll to position [0, 0]
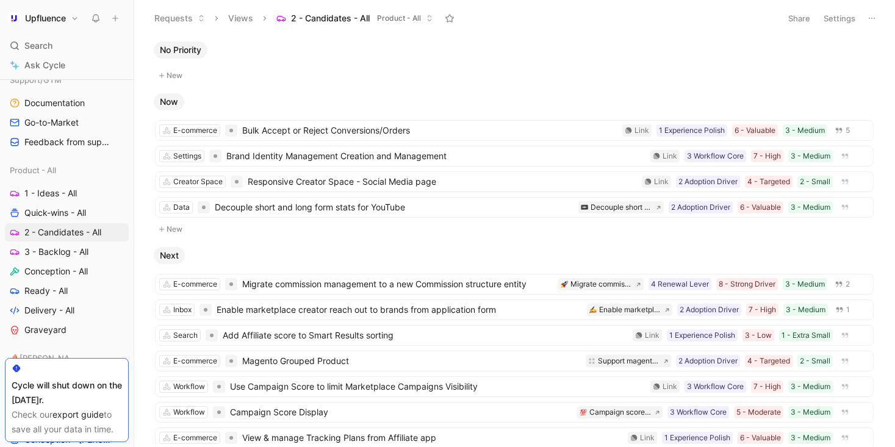
click at [194, 229] on button "New" at bounding box center [514, 229] width 721 height 15
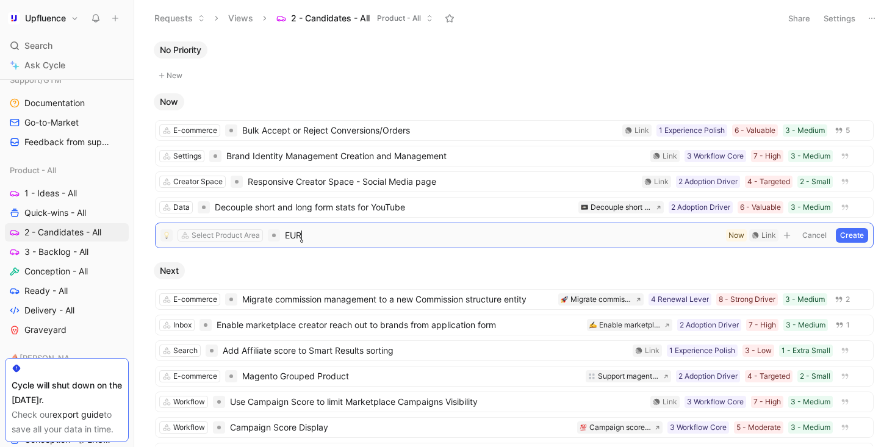
click at [818, 235] on button "Cancel" at bounding box center [814, 235] width 33 height 15
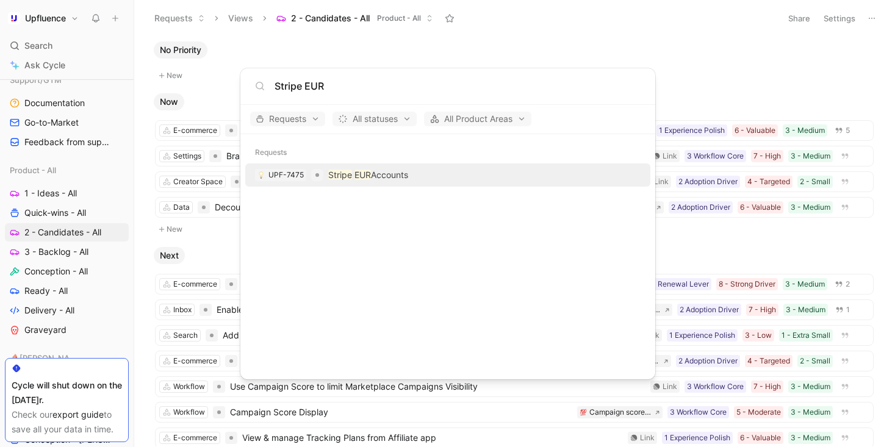
type input "Stripe EUR"
click at [399, 169] on p "Stripe EUR Accounts" at bounding box center [368, 175] width 80 height 15
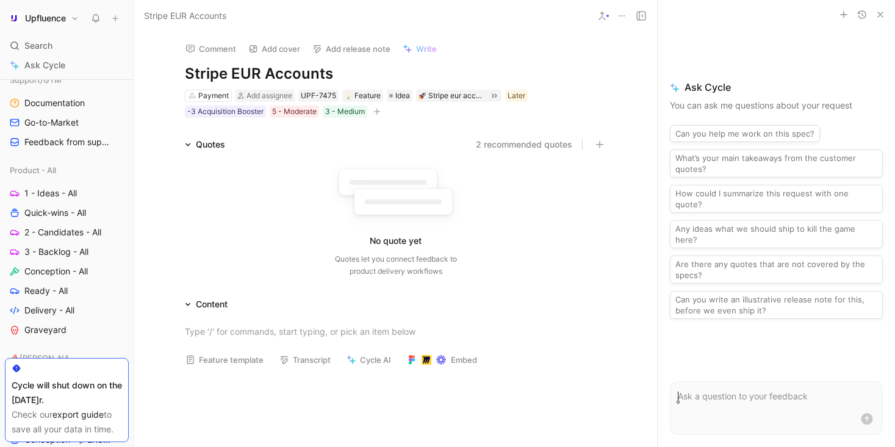
click at [396, 88] on div "Comment Add cover Add release note Write Stripe EUR Accounts Payment Add assign…" at bounding box center [396, 75] width 468 height 87
click at [396, 95] on span "Idea" at bounding box center [402, 96] width 15 height 12
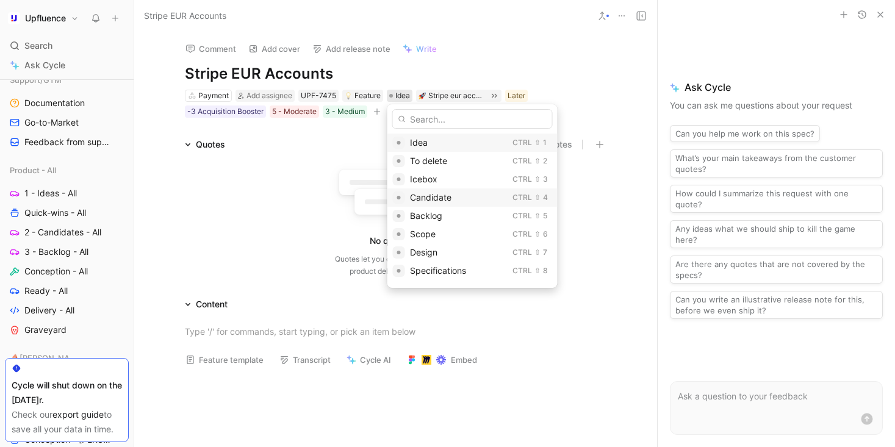
click at [441, 190] on div "Candidate" at bounding box center [459, 197] width 98 height 15
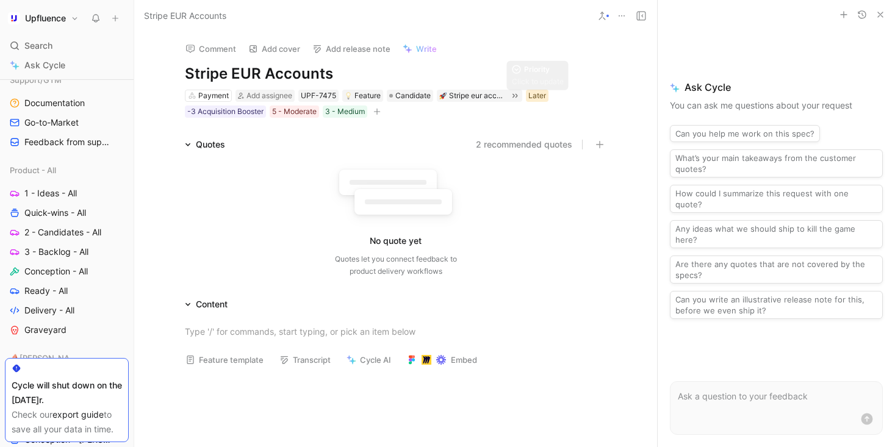
click at [540, 90] on div "Later" at bounding box center [537, 96] width 18 height 12
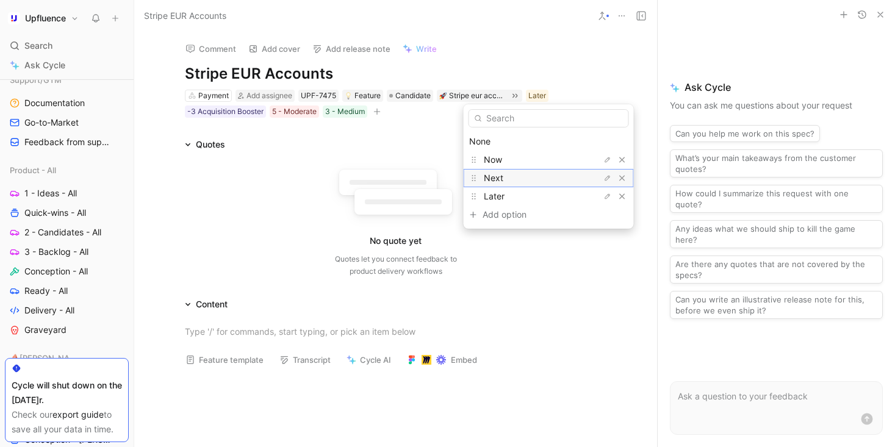
click at [506, 173] on div "Next" at bounding box center [529, 178] width 91 height 15
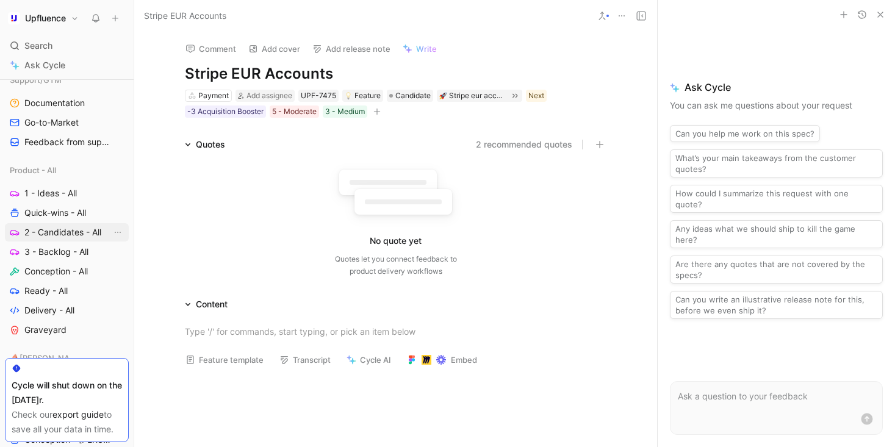
click at [86, 226] on span "2 - Candidates - All" at bounding box center [62, 232] width 77 height 12
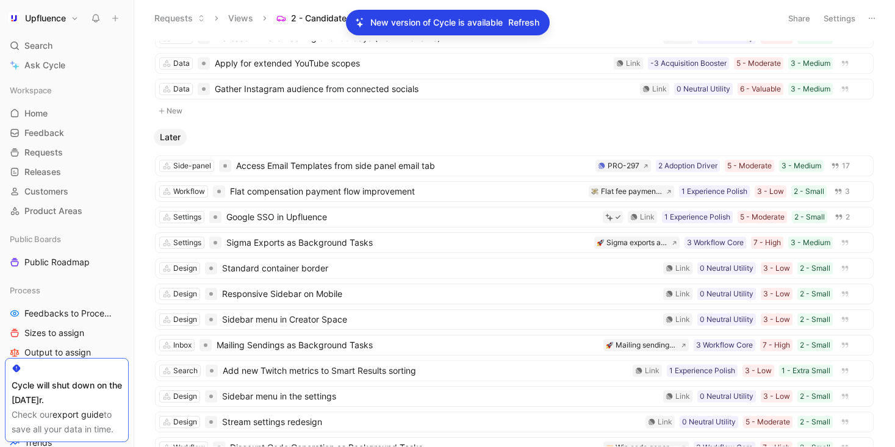
click at [523, 21] on span "Refresh" at bounding box center [523, 22] width 31 height 15
